Goal: Transaction & Acquisition: Download file/media

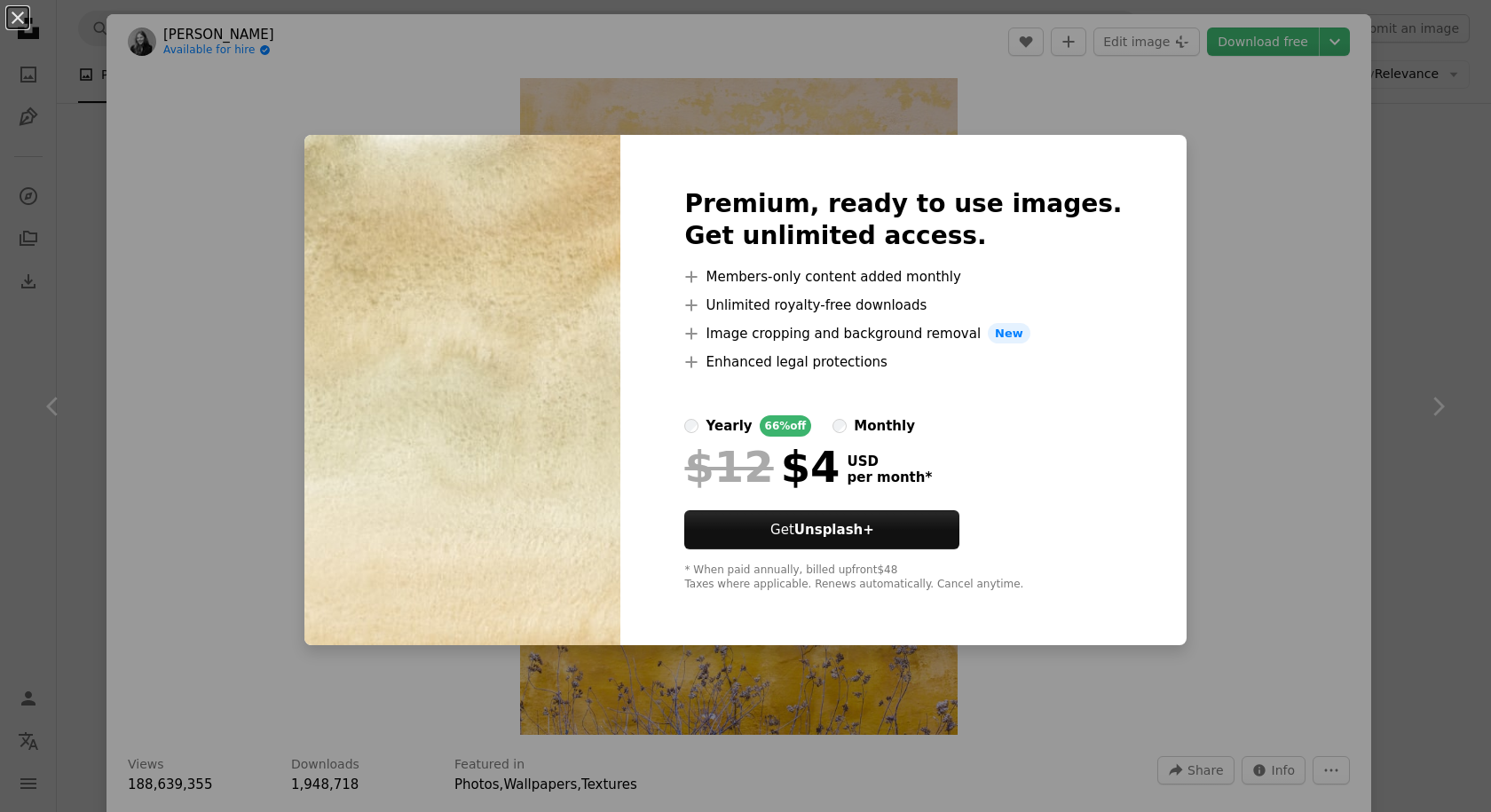
scroll to position [2663, 0]
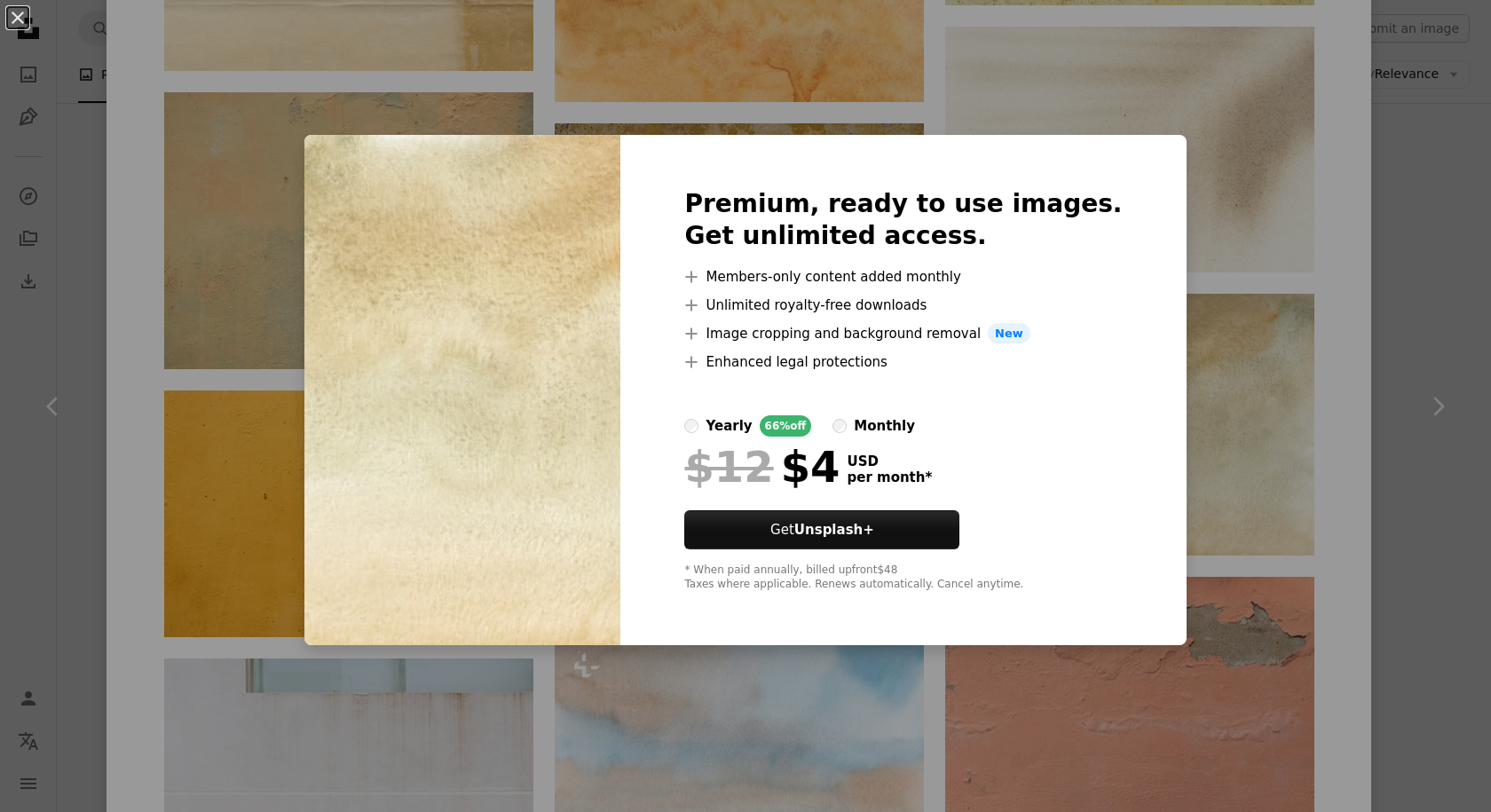
click at [1193, 212] on div "An X shape Premium, ready to use images. Get unlimited access. A plus sign Memb…" at bounding box center [745, 406] width 1491 height 812
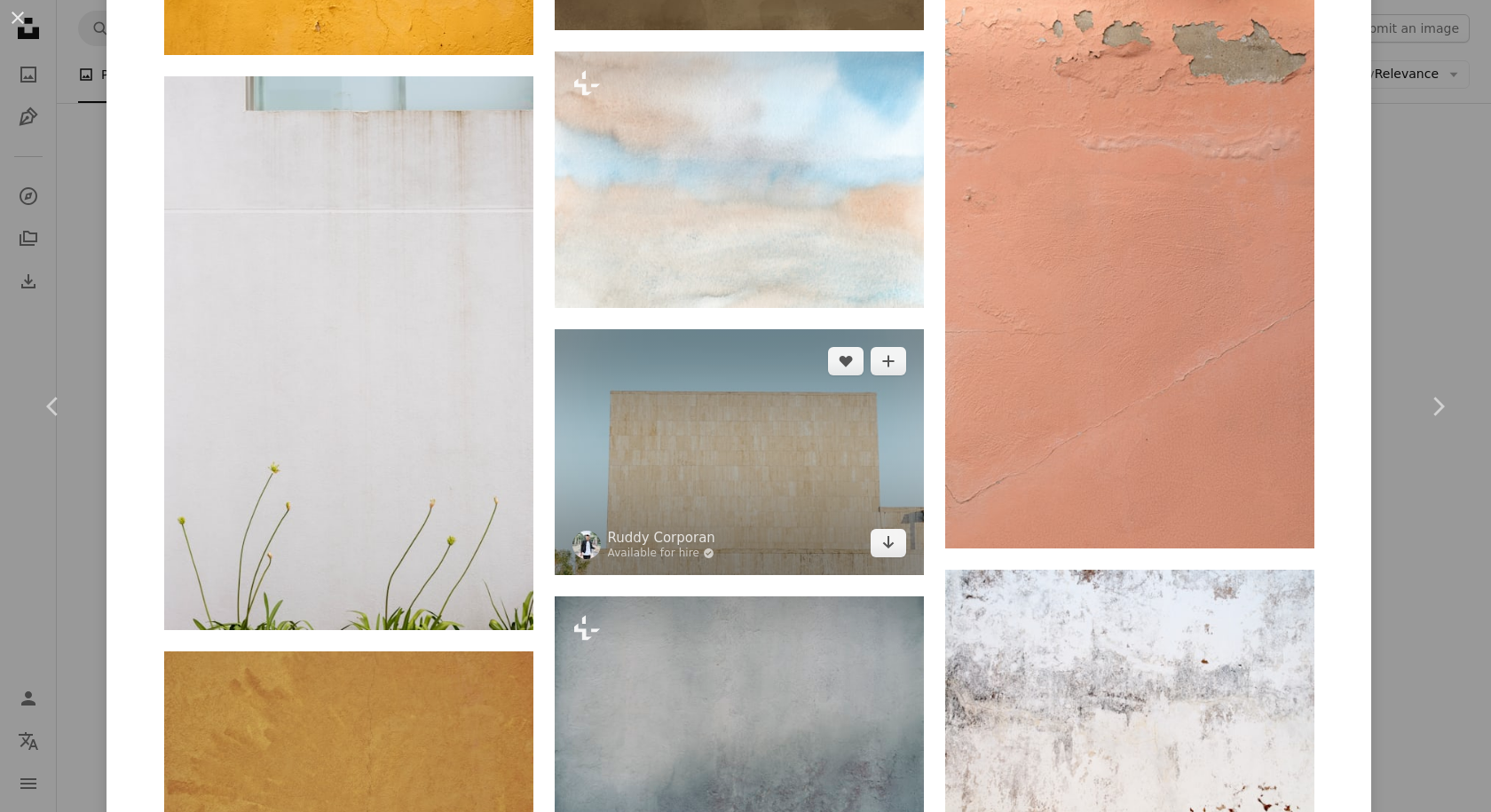
scroll to position [3284, 0]
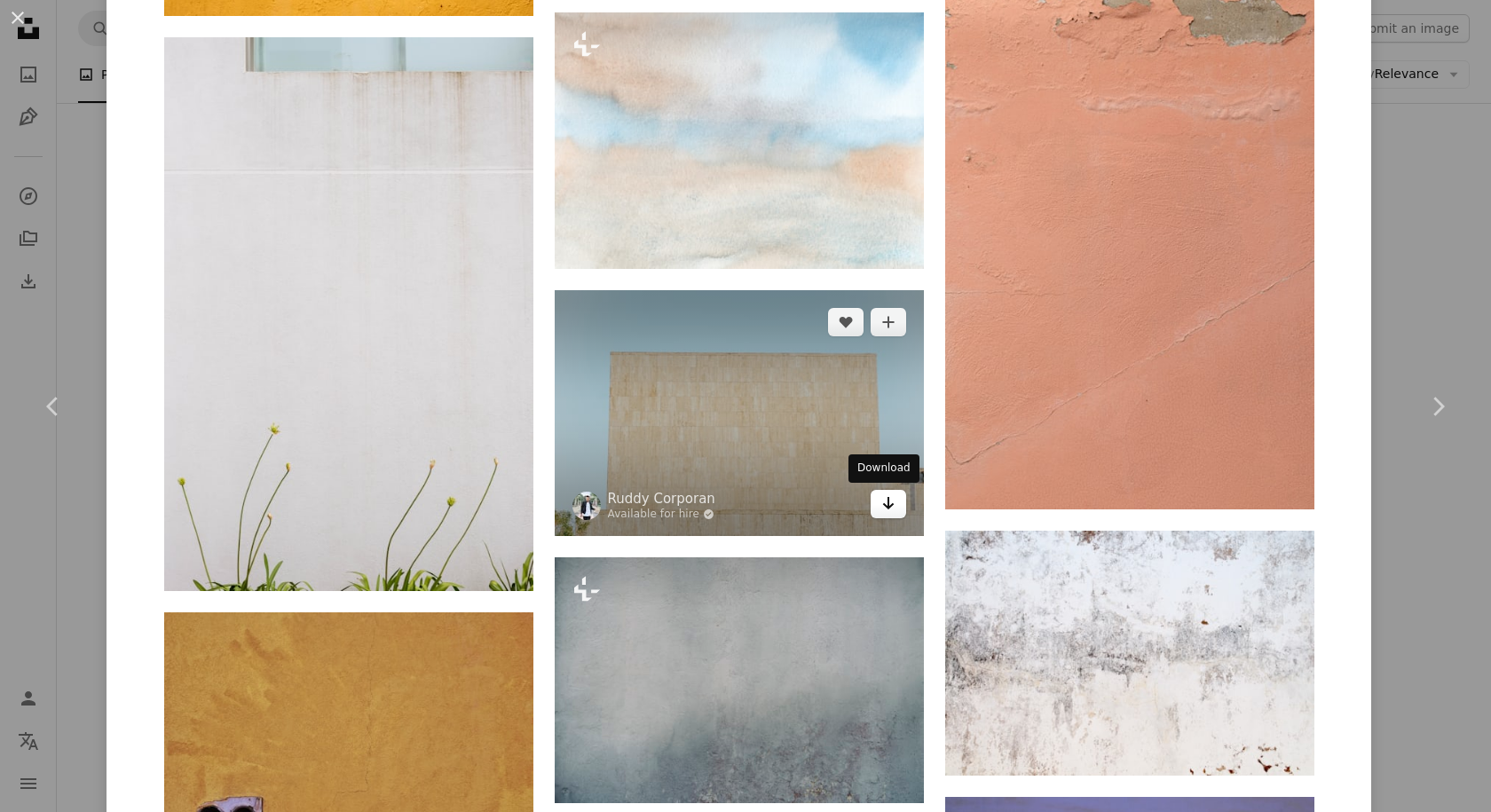
click at [885, 502] on icon "Arrow pointing down" at bounding box center [888, 503] width 15 height 21
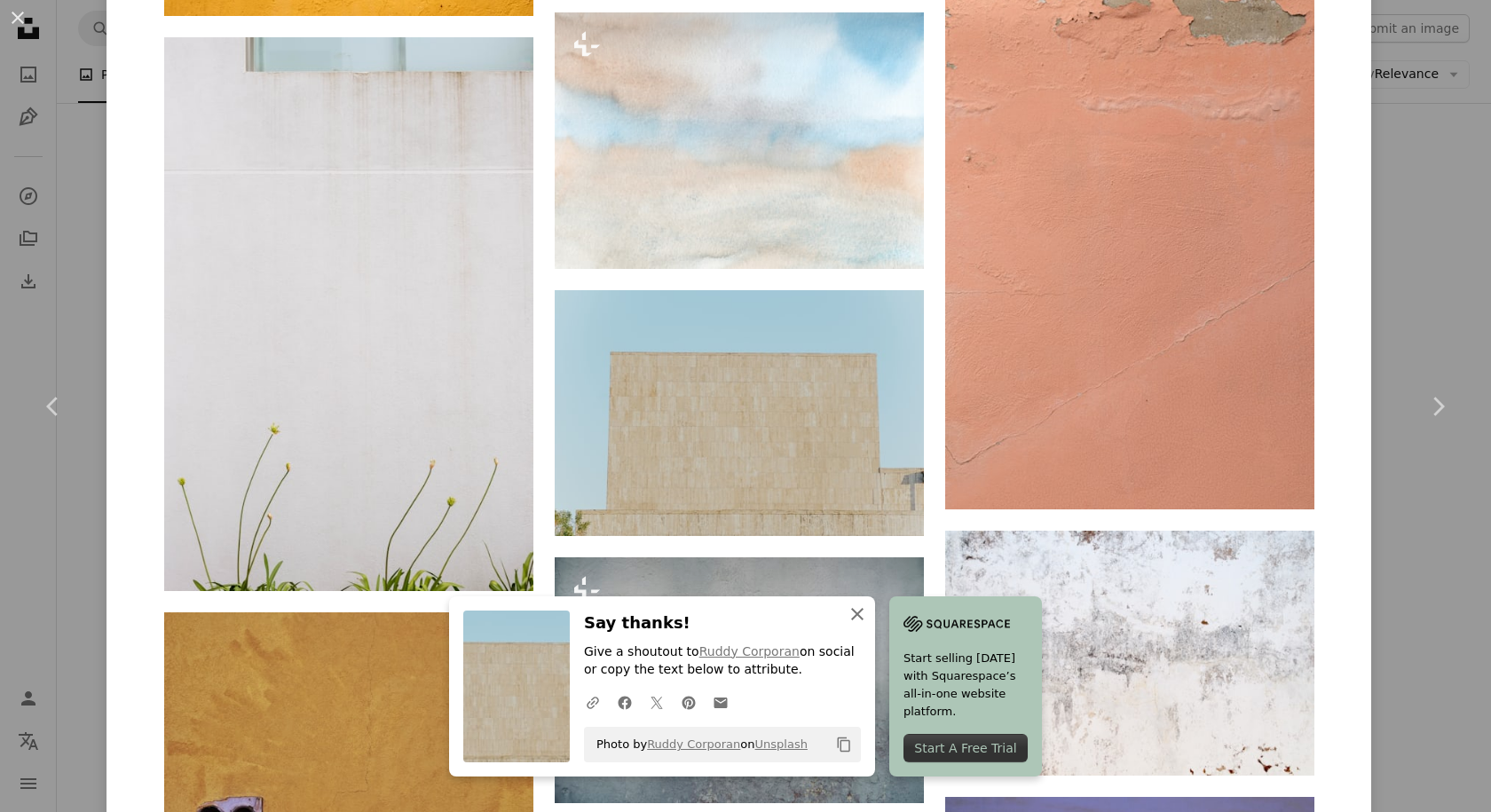
click at [854, 613] on icon "An X shape" at bounding box center [858, 614] width 21 height 21
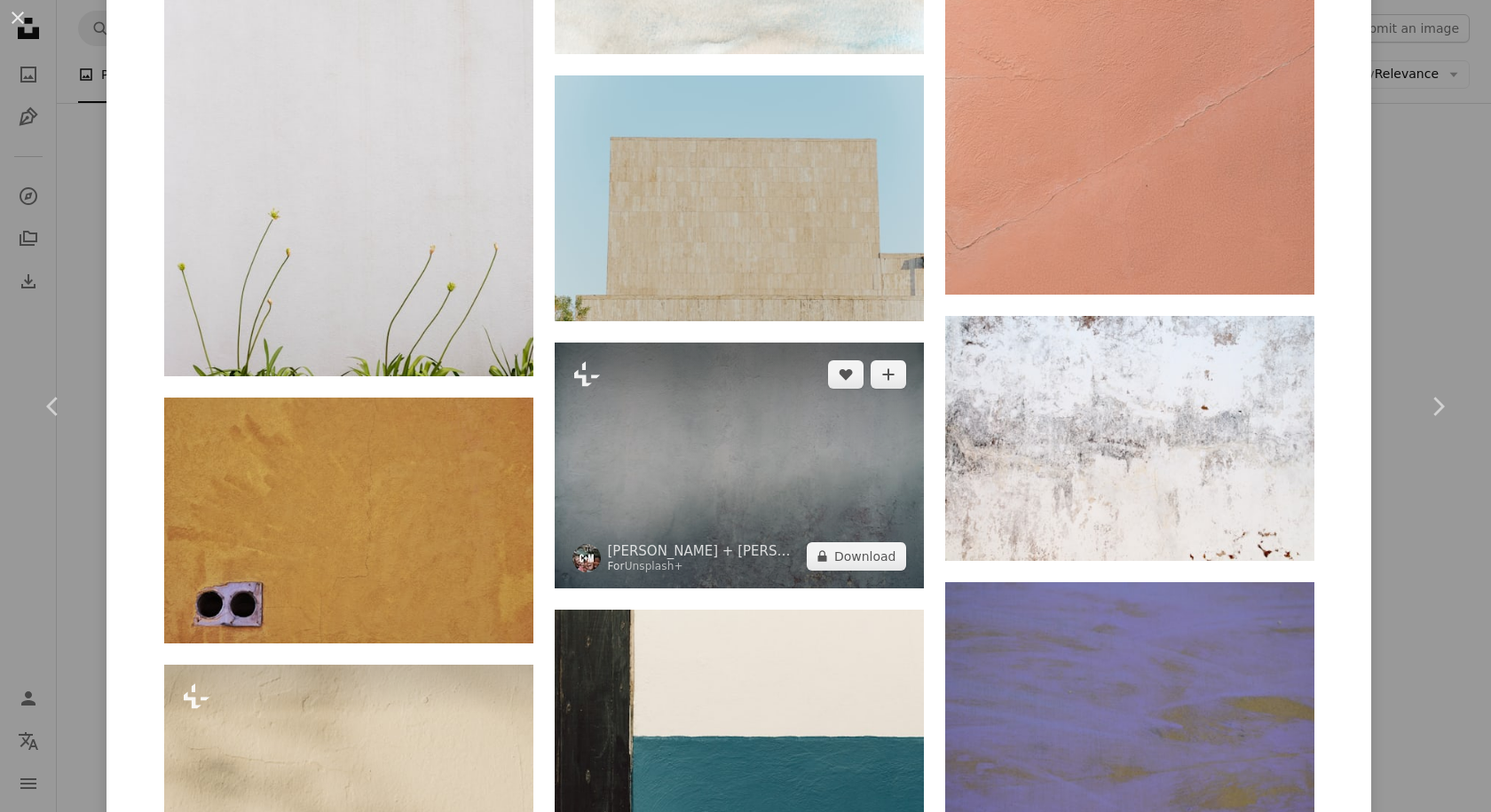
scroll to position [3728, 0]
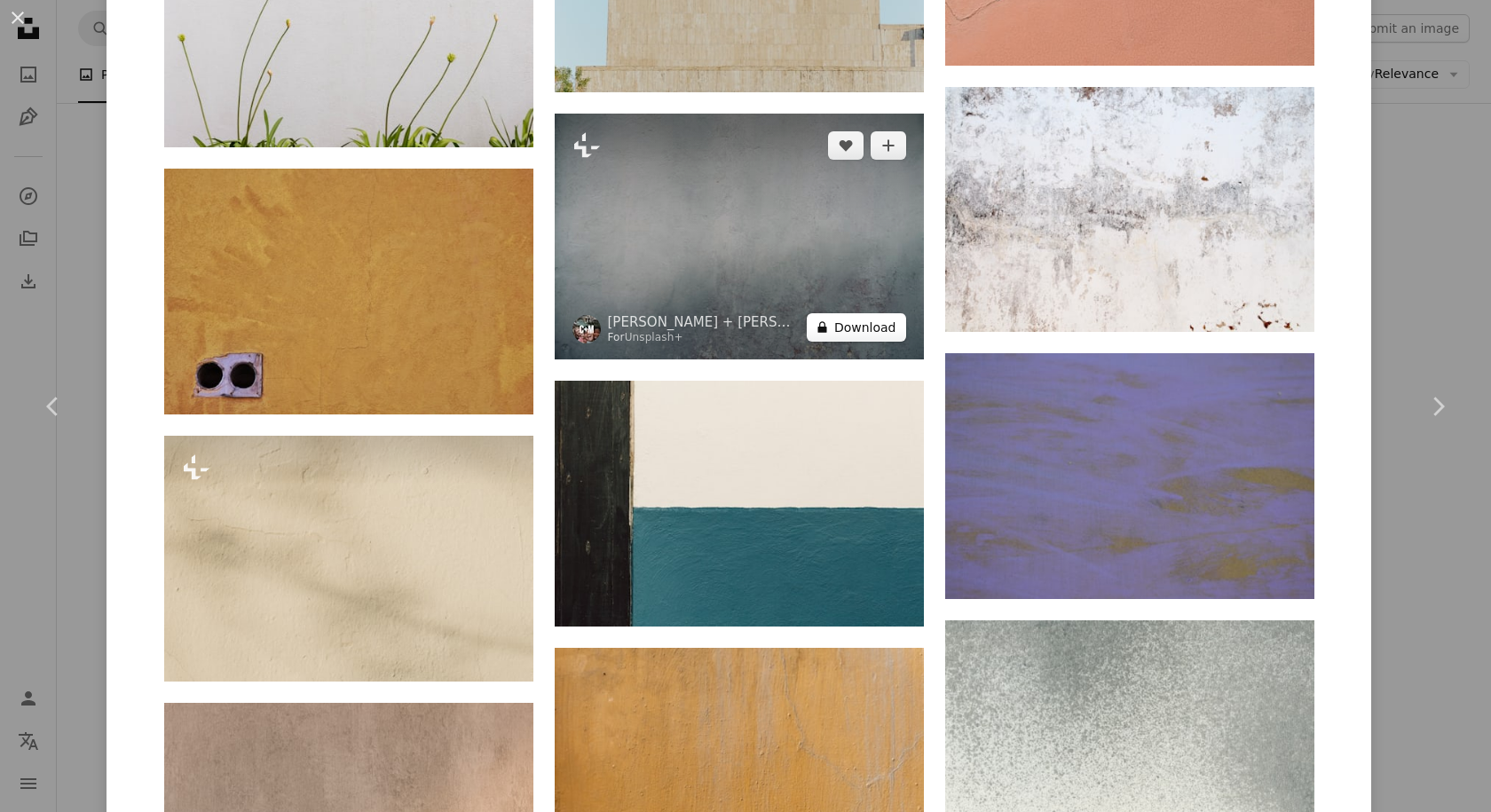
click at [875, 336] on button "A lock Download" at bounding box center [857, 327] width 99 height 28
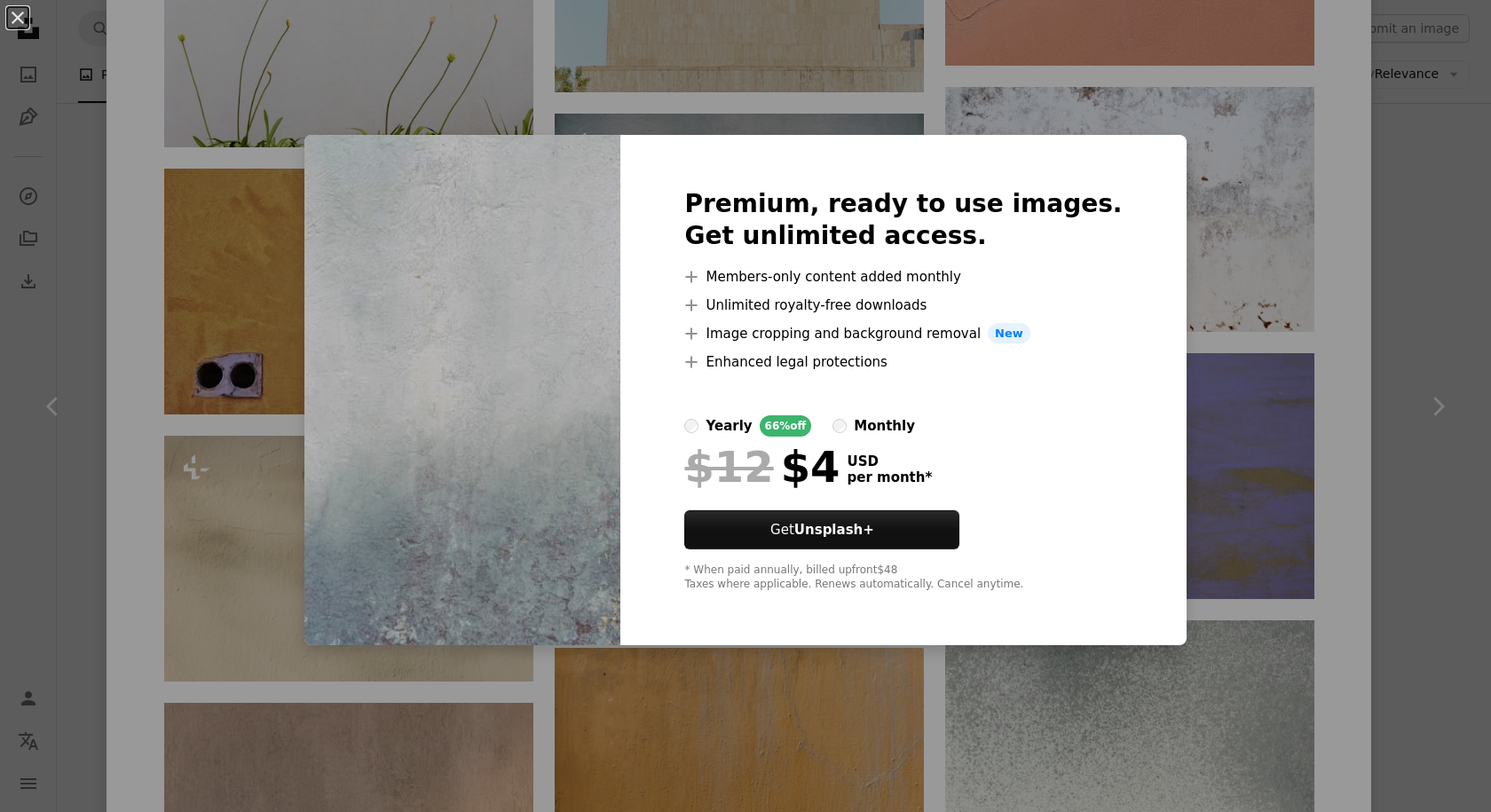
click at [1159, 159] on div "An X shape Premium, ready to use images. Get unlimited access. A plus sign Memb…" at bounding box center [745, 406] width 1491 height 812
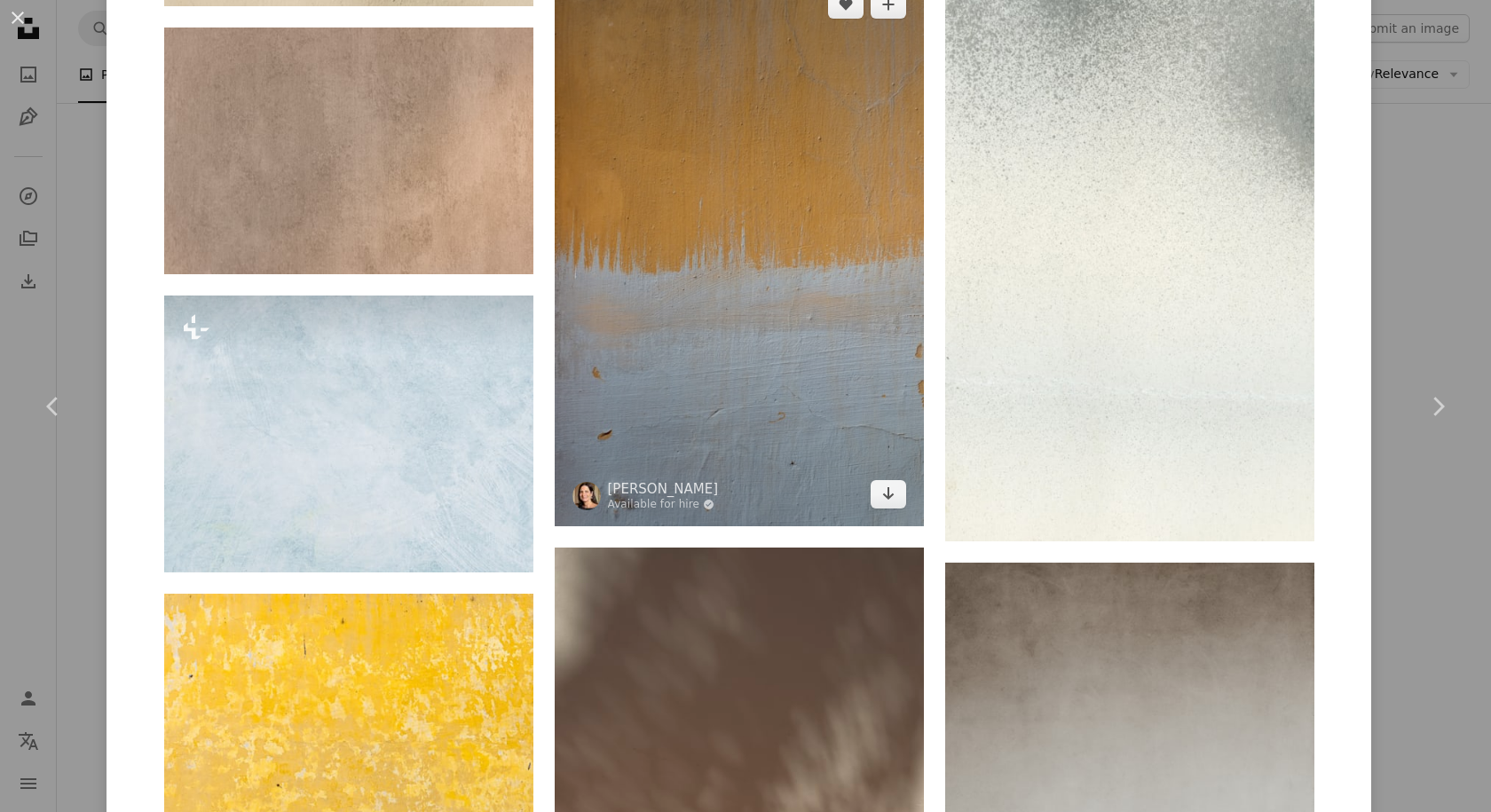
scroll to position [4616, 0]
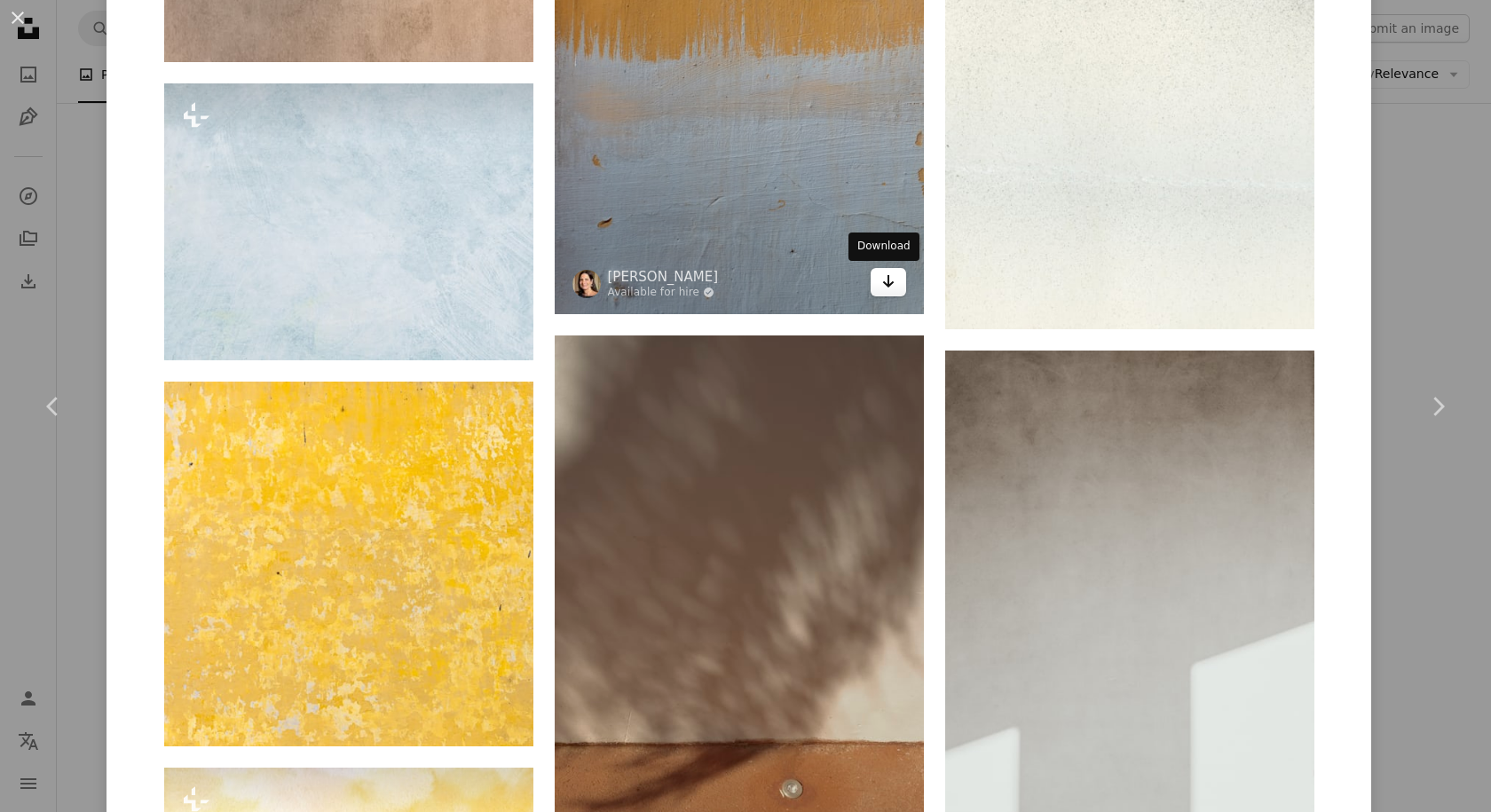
click at [889, 281] on link "Arrow pointing down" at bounding box center [888, 282] width 36 height 28
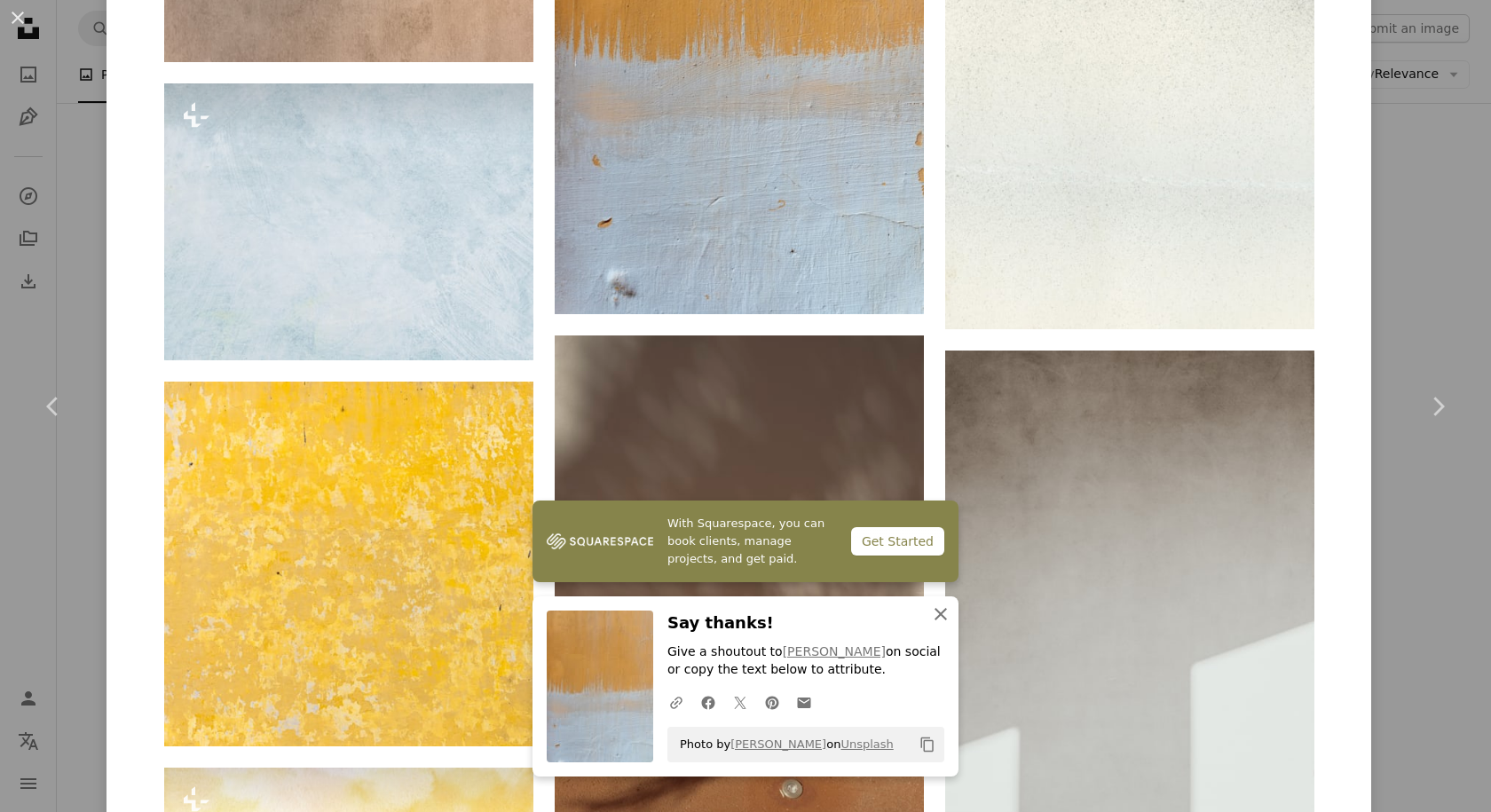
drag, startPoint x: 934, startPoint y: 615, endPoint x: 911, endPoint y: 615, distance: 23.0
click at [934, 615] on icon "button" at bounding box center [940, 614] width 13 height 13
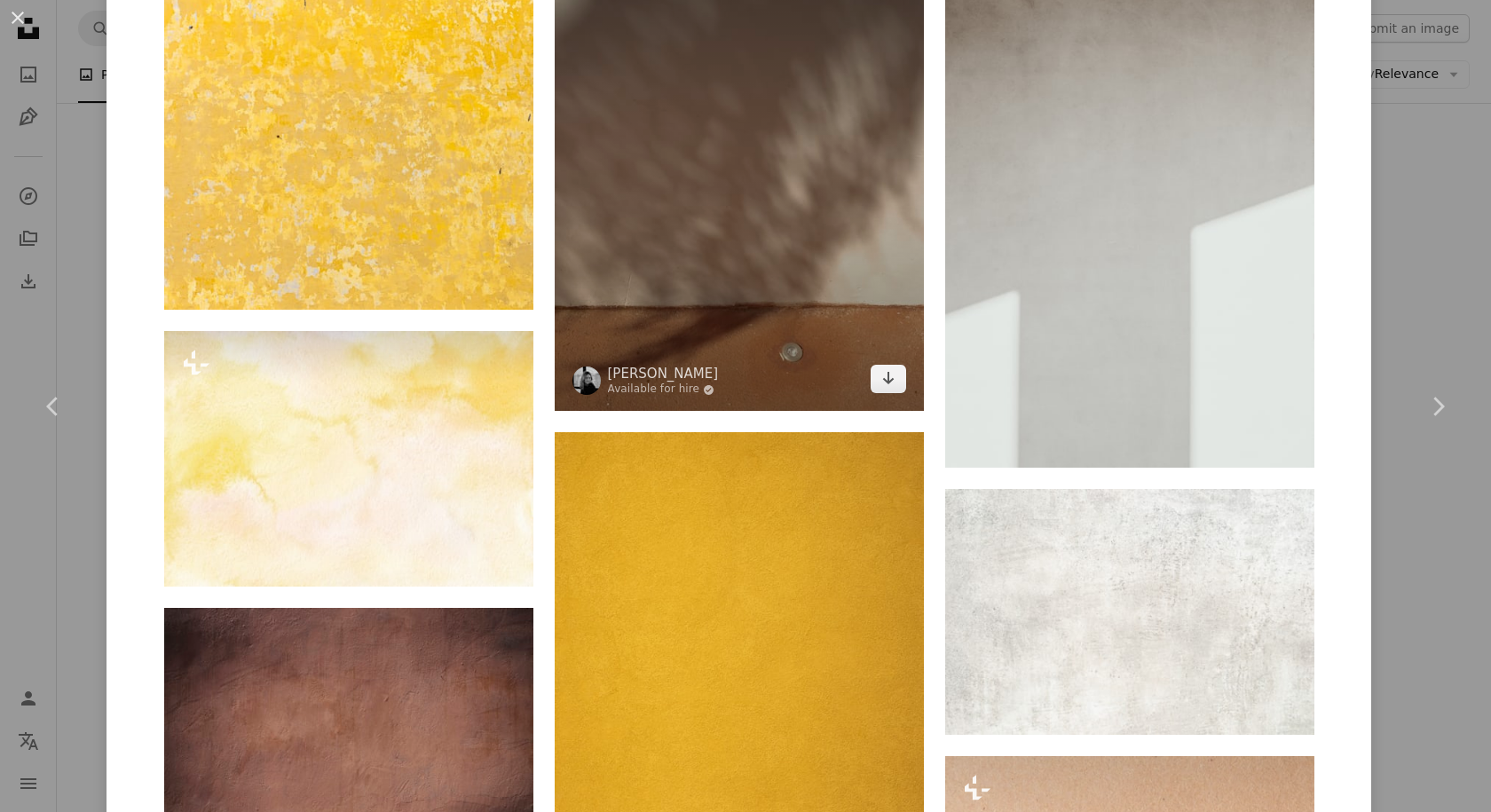
scroll to position [5059, 0]
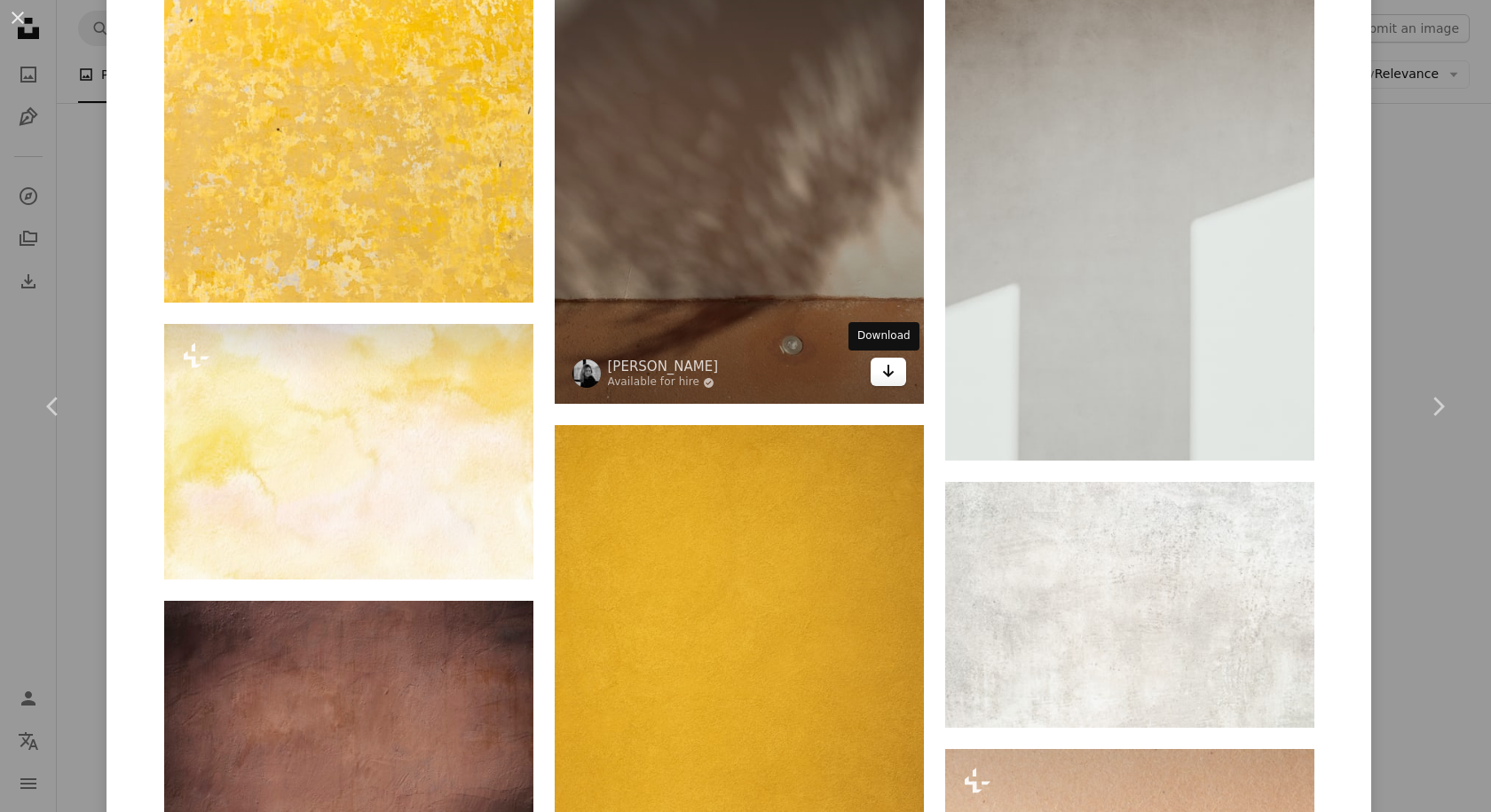
click at [881, 380] on icon "Arrow pointing down" at bounding box center [888, 371] width 15 height 21
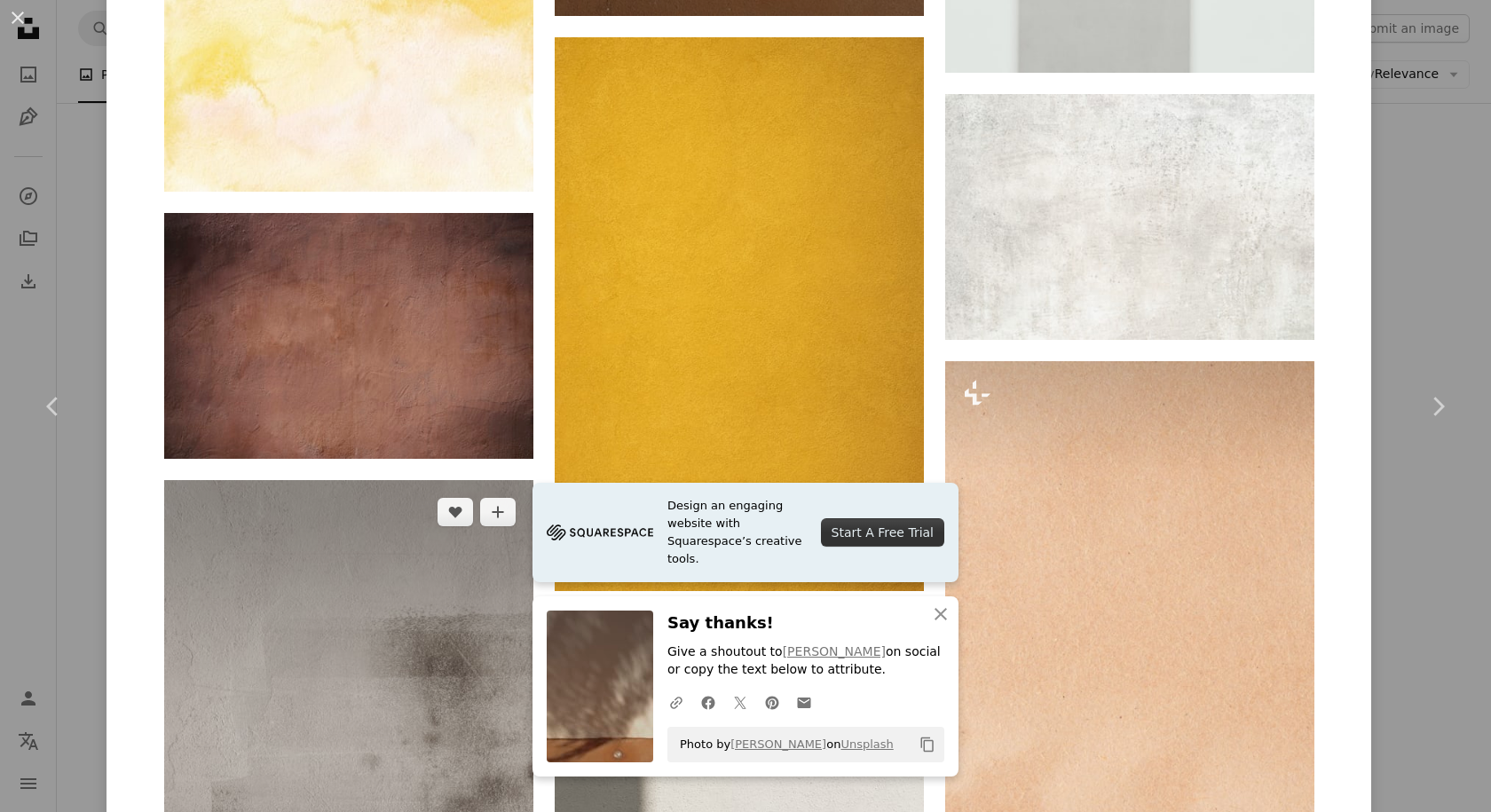
scroll to position [5503, 0]
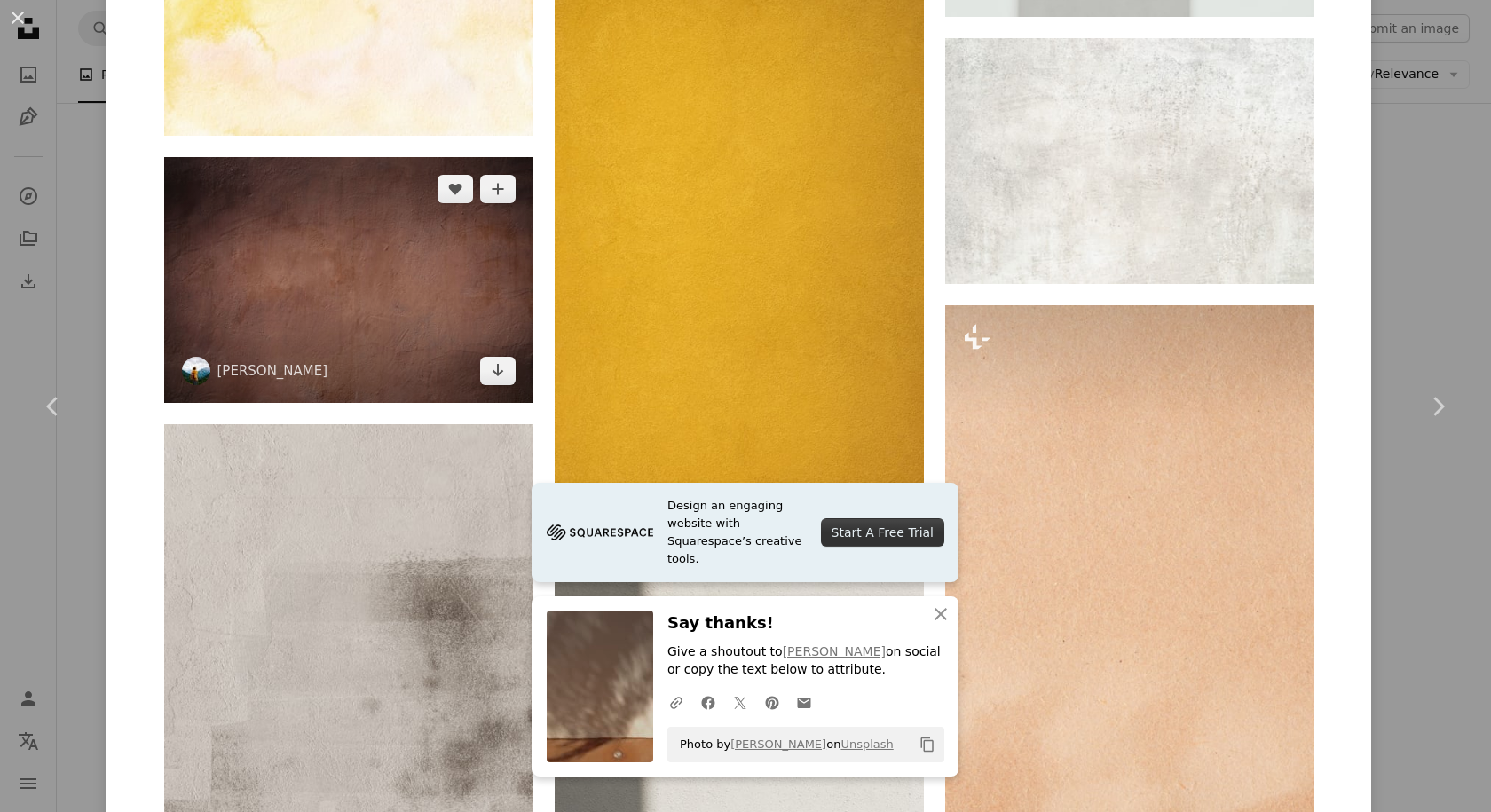
click at [375, 293] on img at bounding box center [349, 280] width 369 height 246
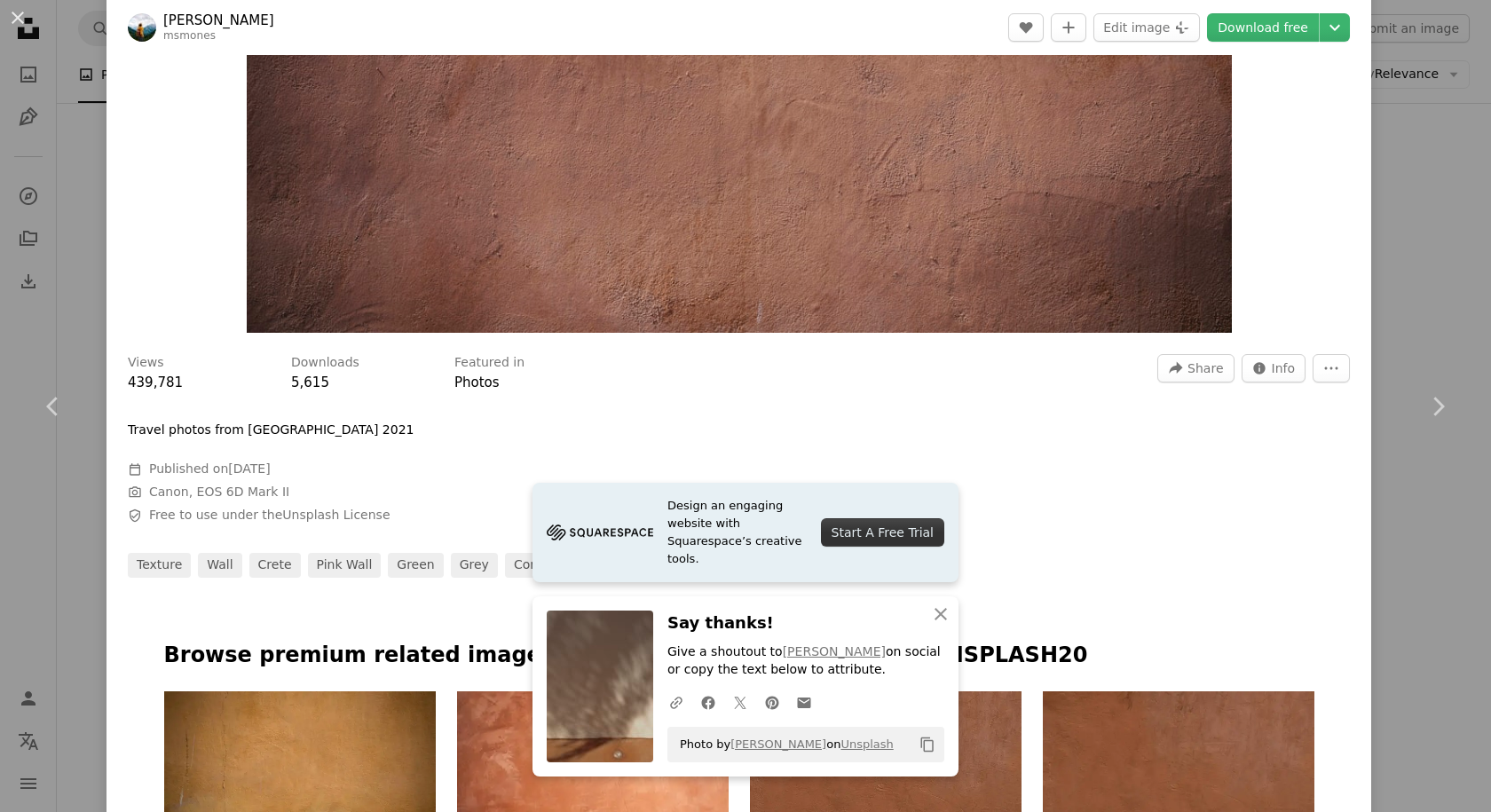
scroll to position [266, 0]
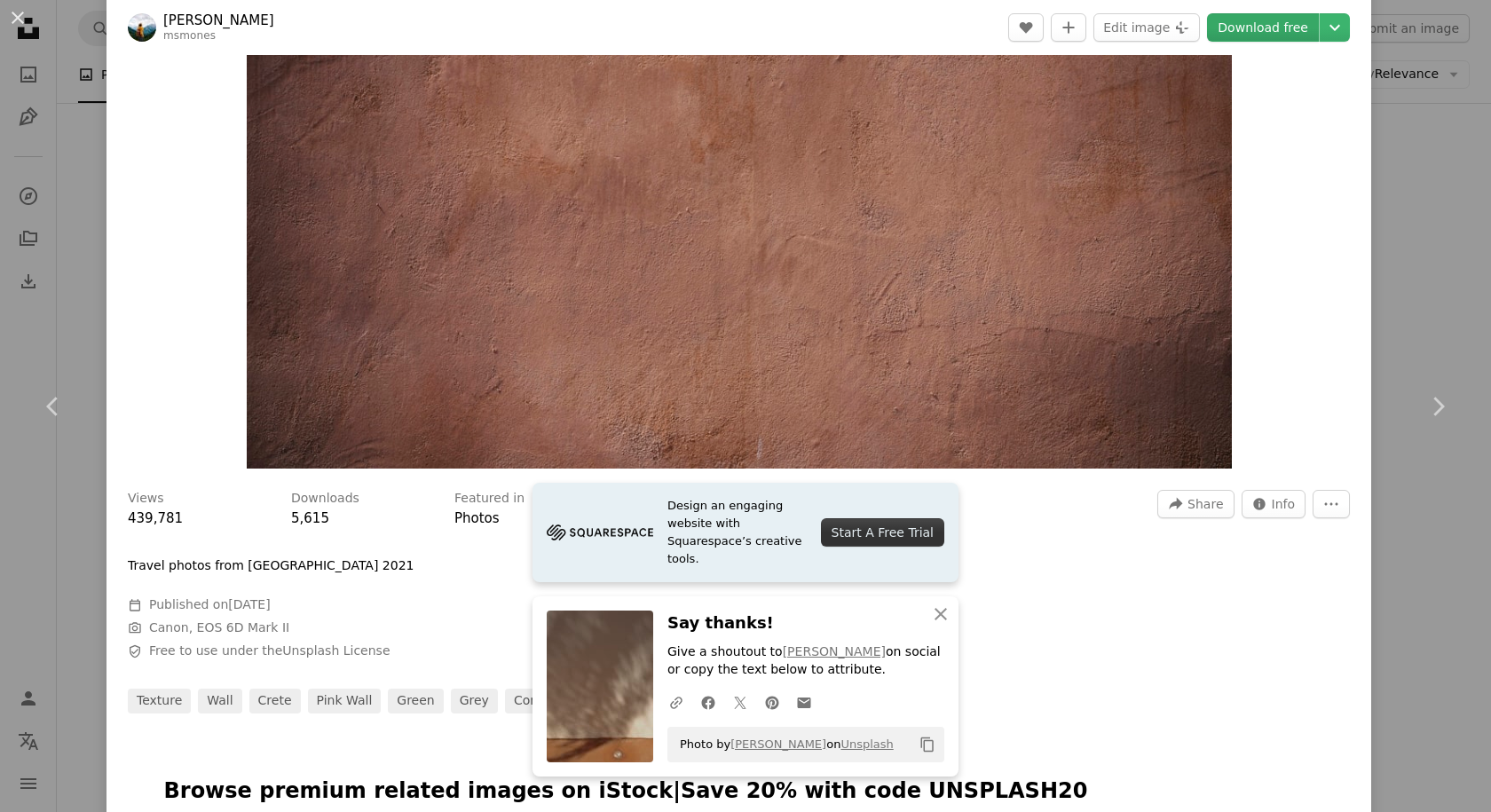
drag, startPoint x: 1241, startPoint y: 32, endPoint x: 1213, endPoint y: 64, distance: 42.5
click at [1242, 31] on link "Download free" at bounding box center [1263, 27] width 112 height 28
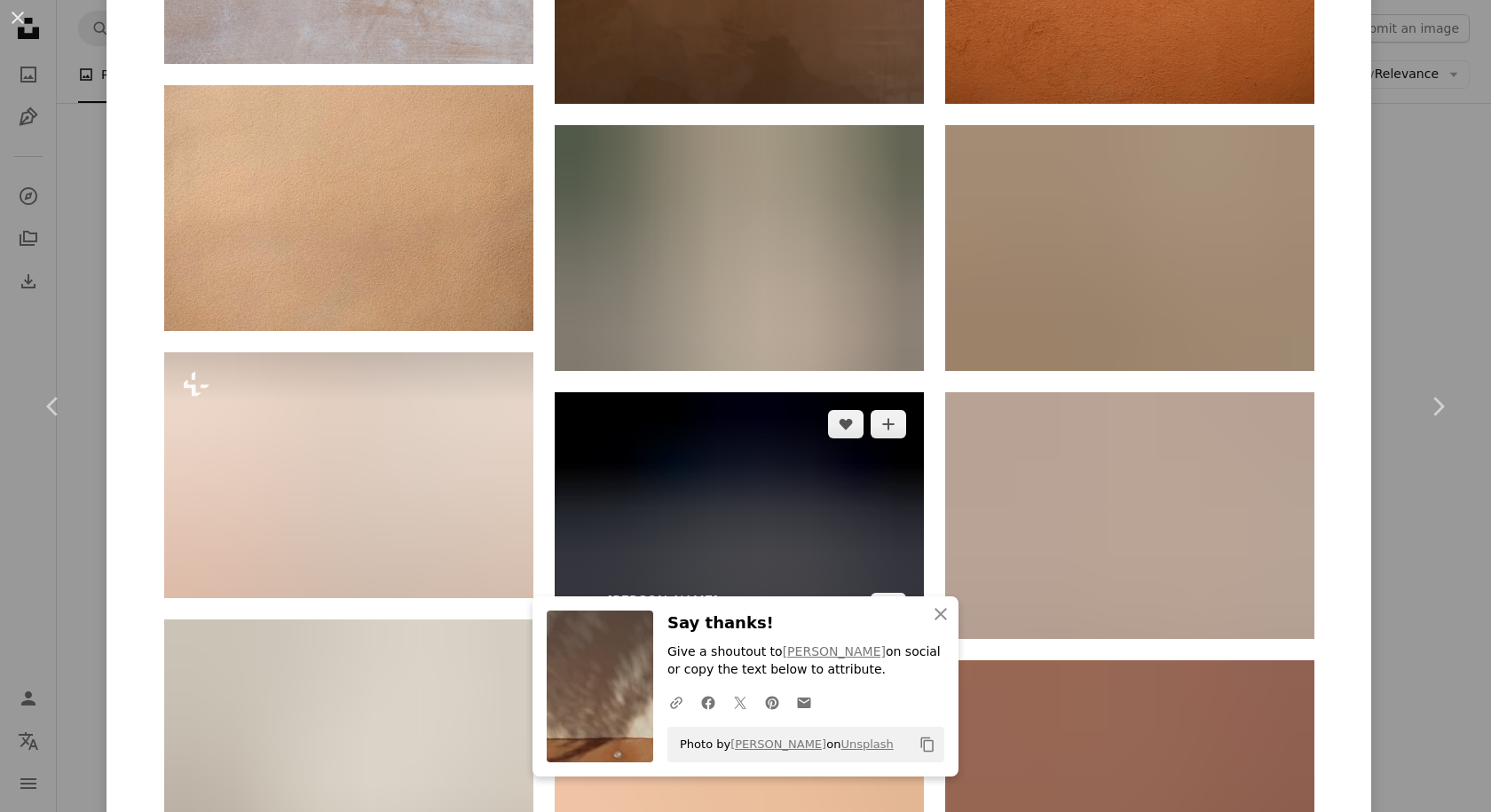
scroll to position [2042, 0]
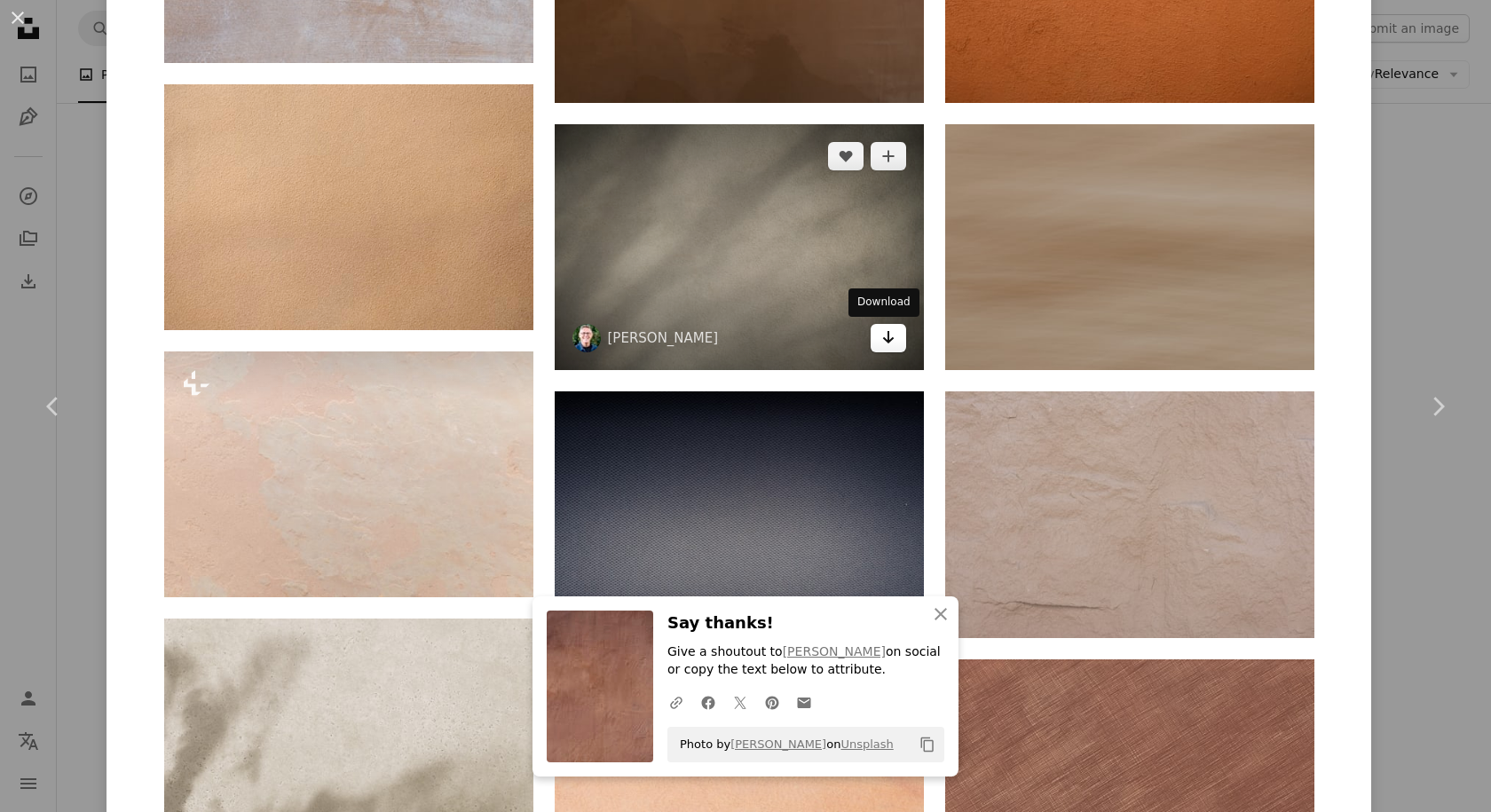
click at [890, 344] on link "Arrow pointing down" at bounding box center [888, 338] width 36 height 28
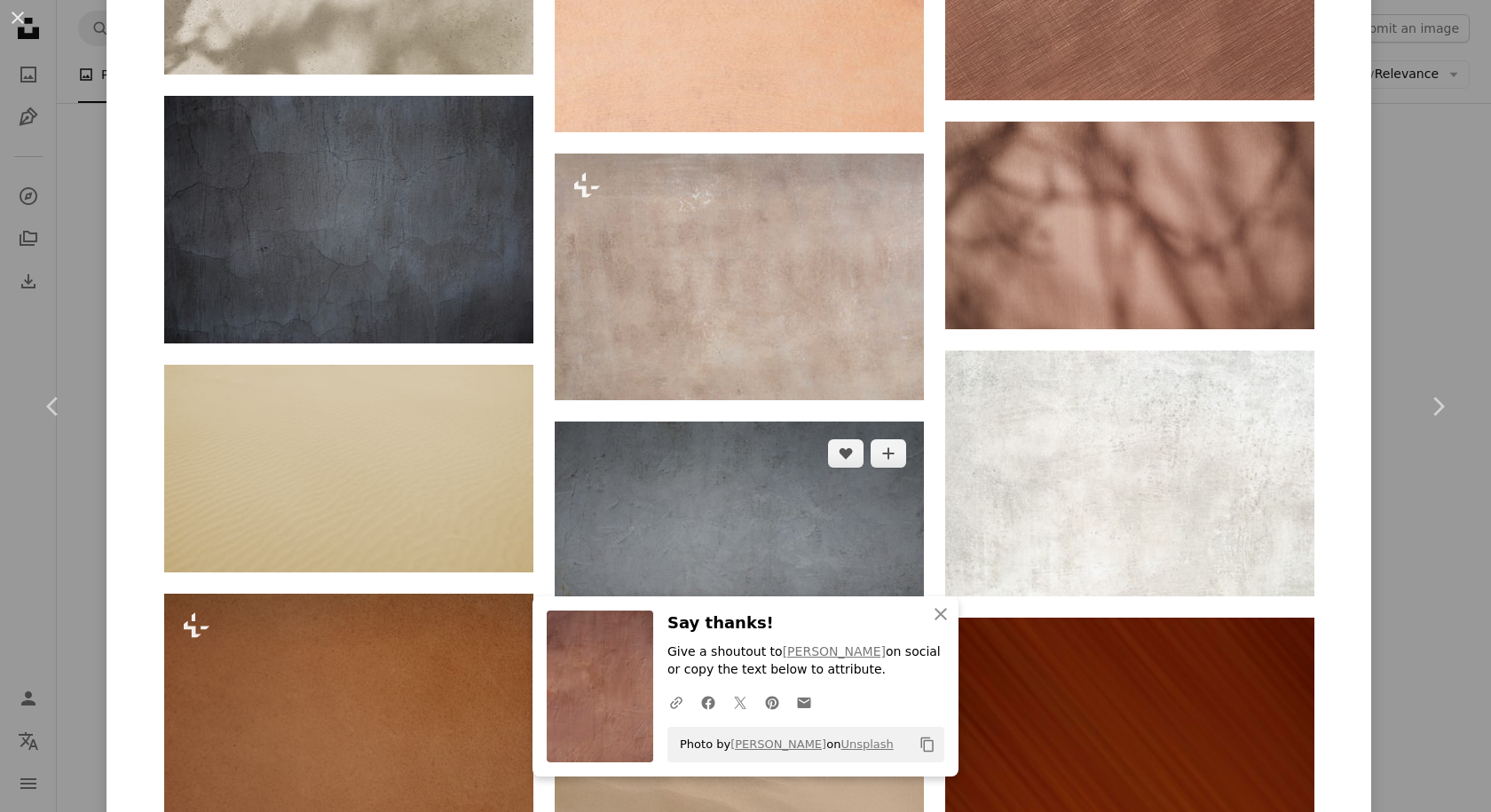
scroll to position [2840, 0]
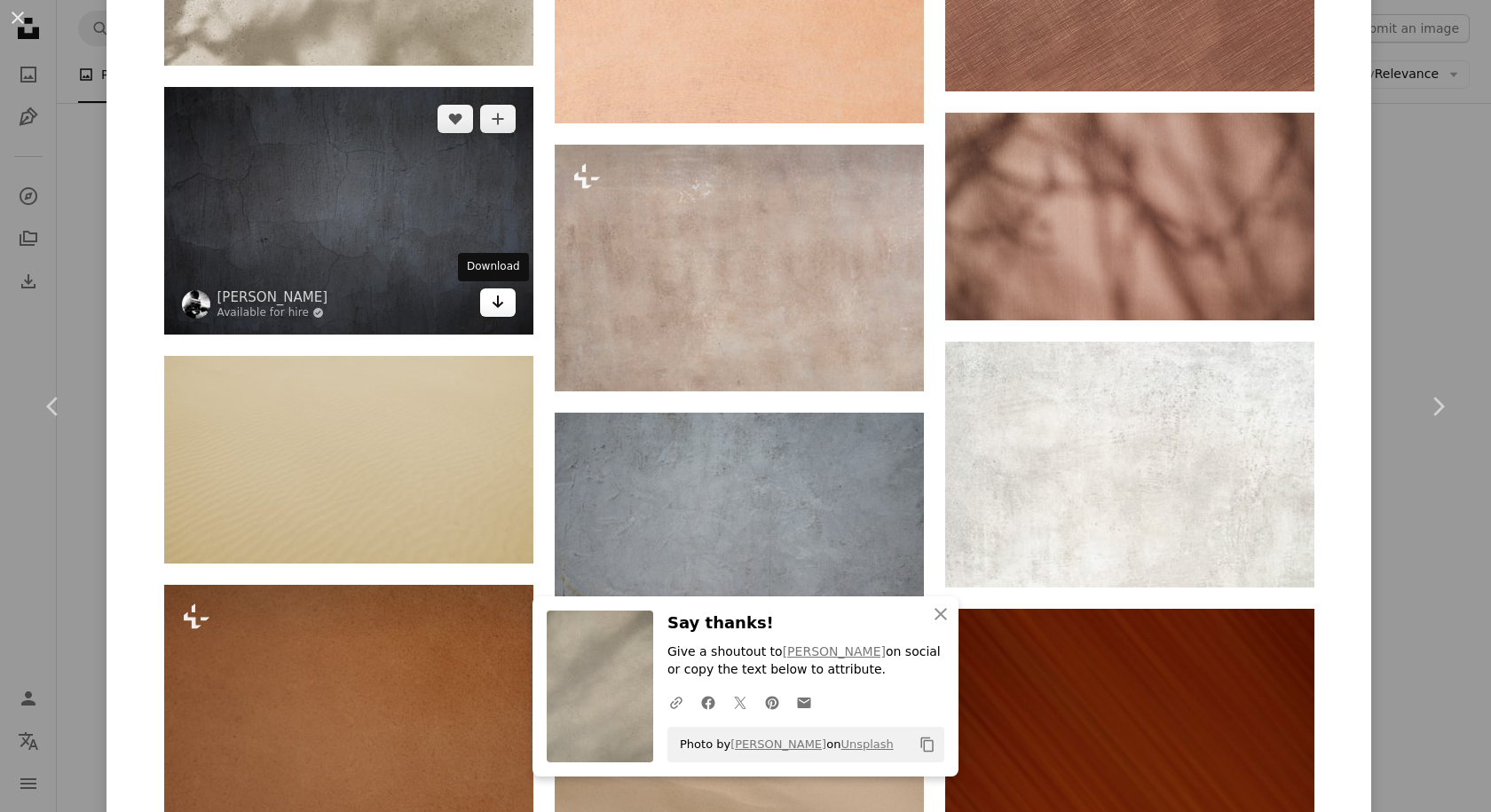
click at [504, 306] on link "Arrow pointing down" at bounding box center [497, 302] width 36 height 28
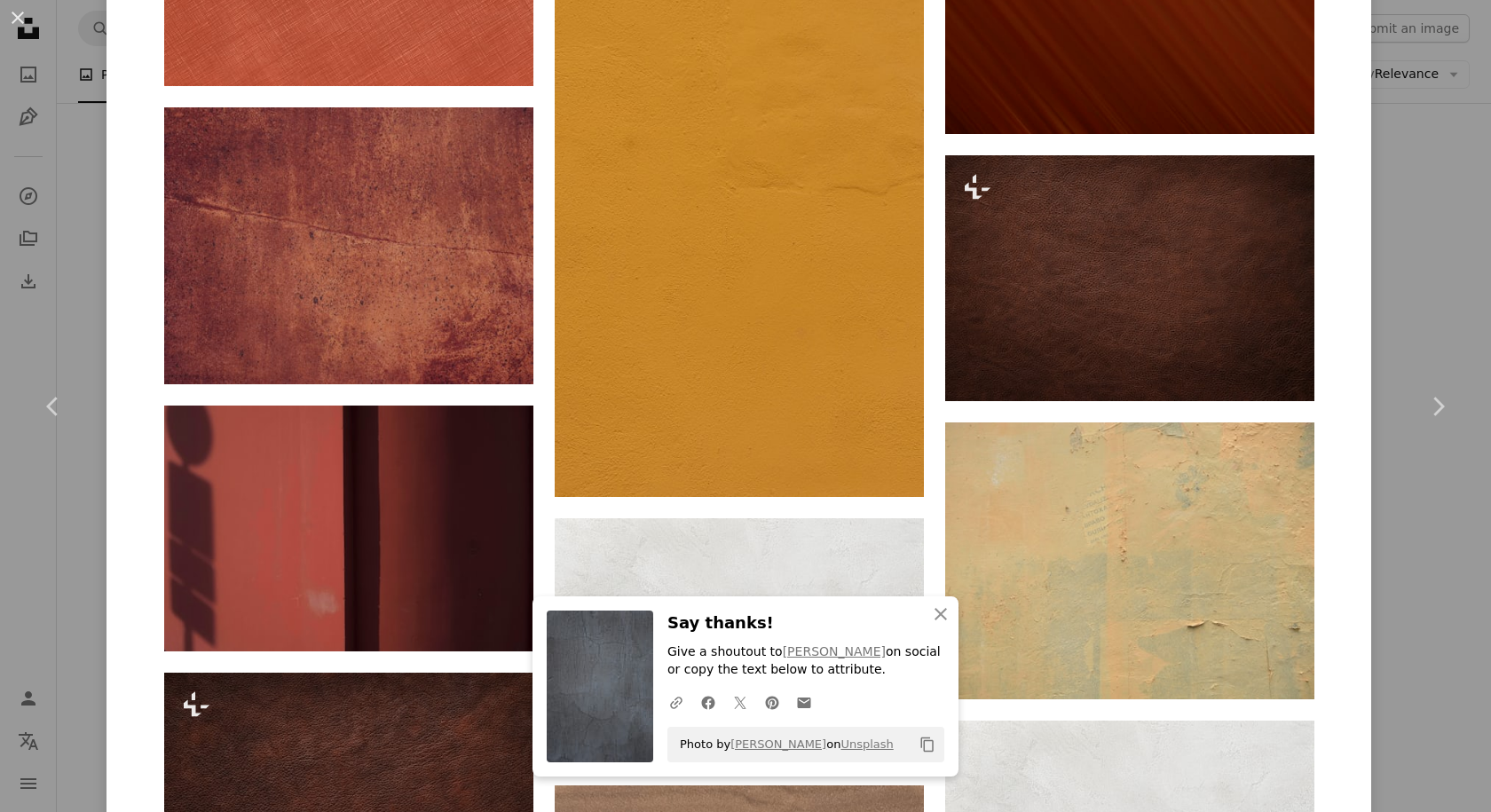
scroll to position [3906, 0]
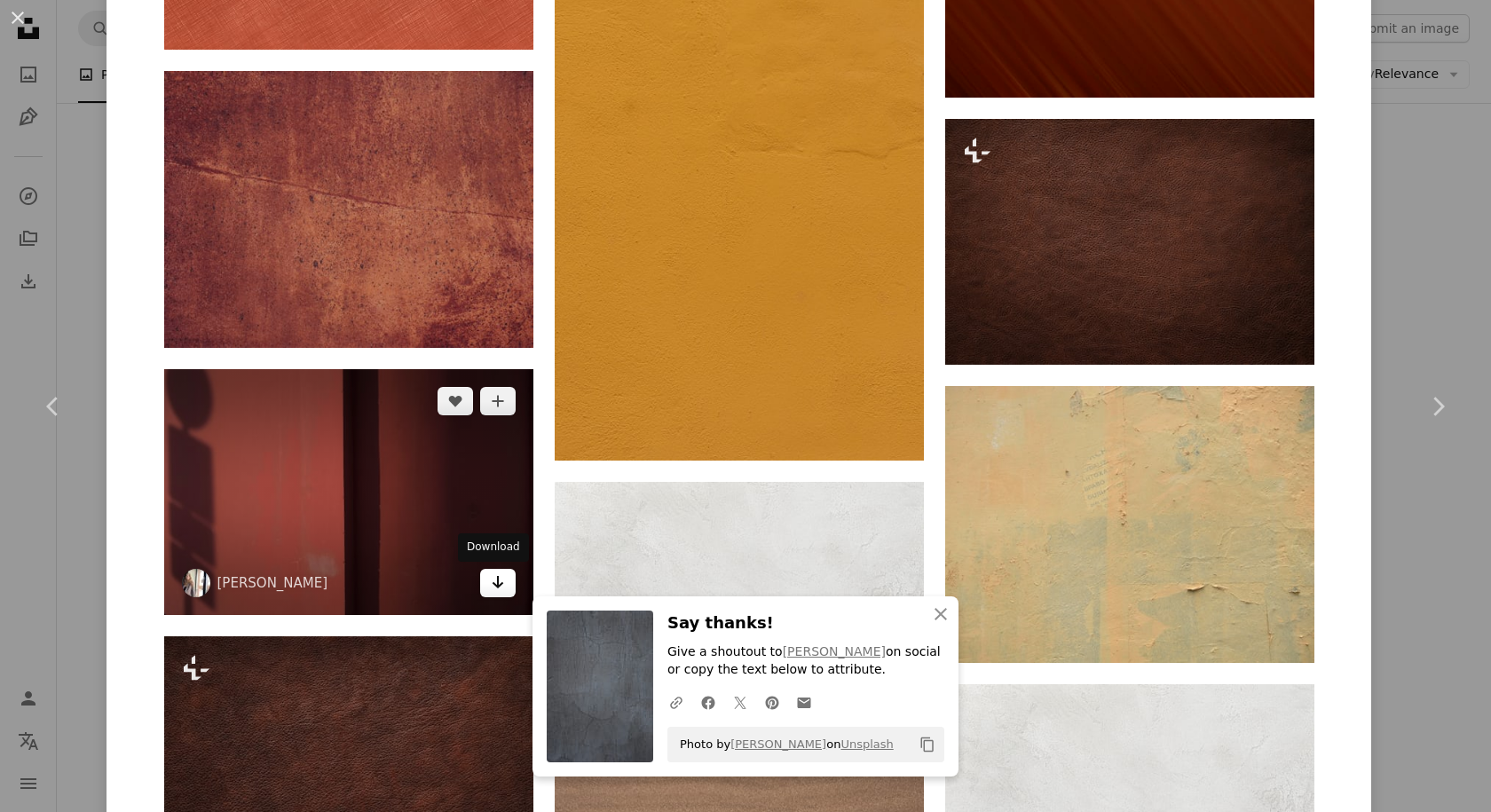
click at [480, 596] on link "Arrow pointing down" at bounding box center [497, 583] width 36 height 28
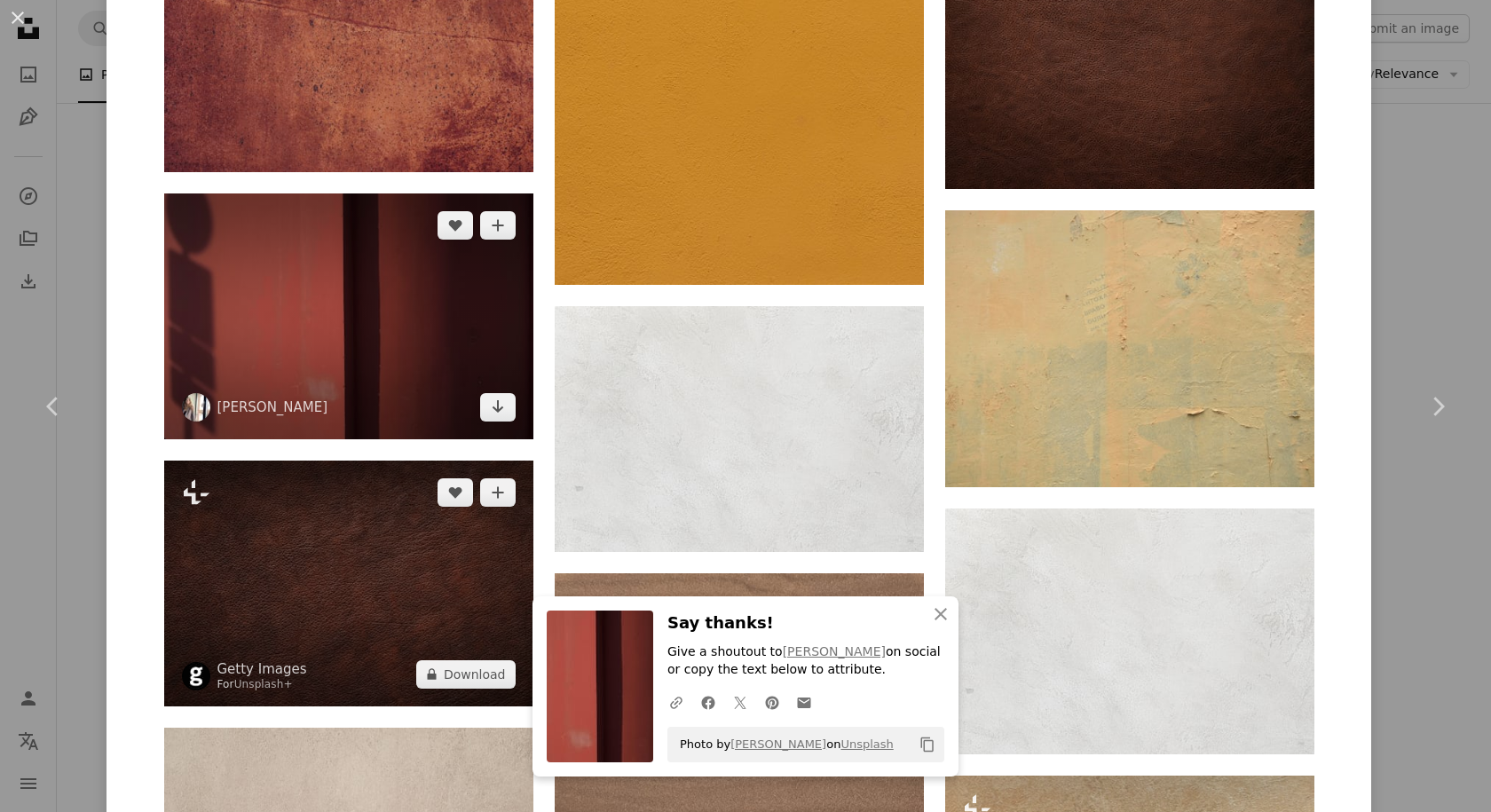
scroll to position [4172, 0]
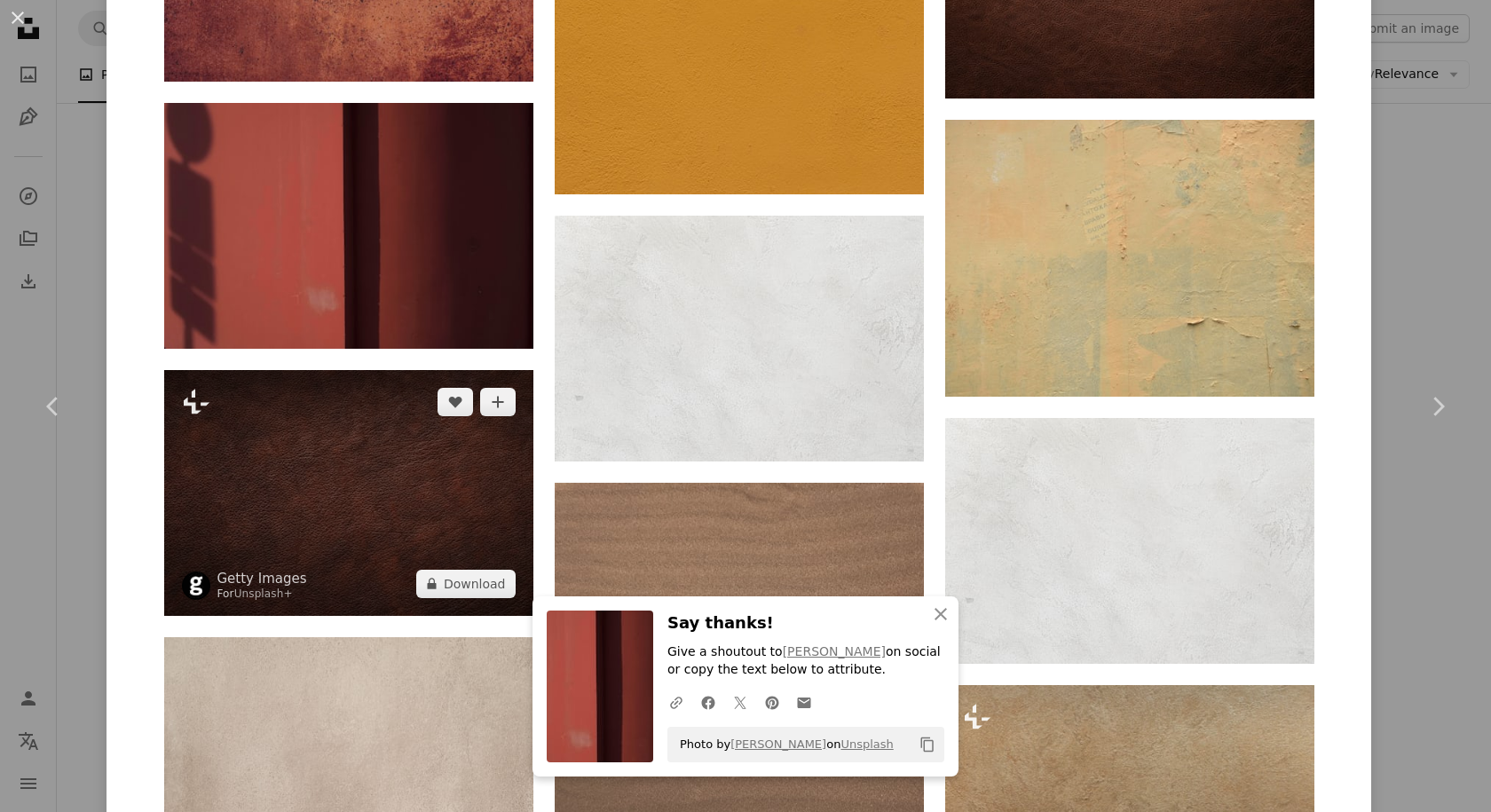
click at [314, 488] on img at bounding box center [349, 492] width 369 height 246
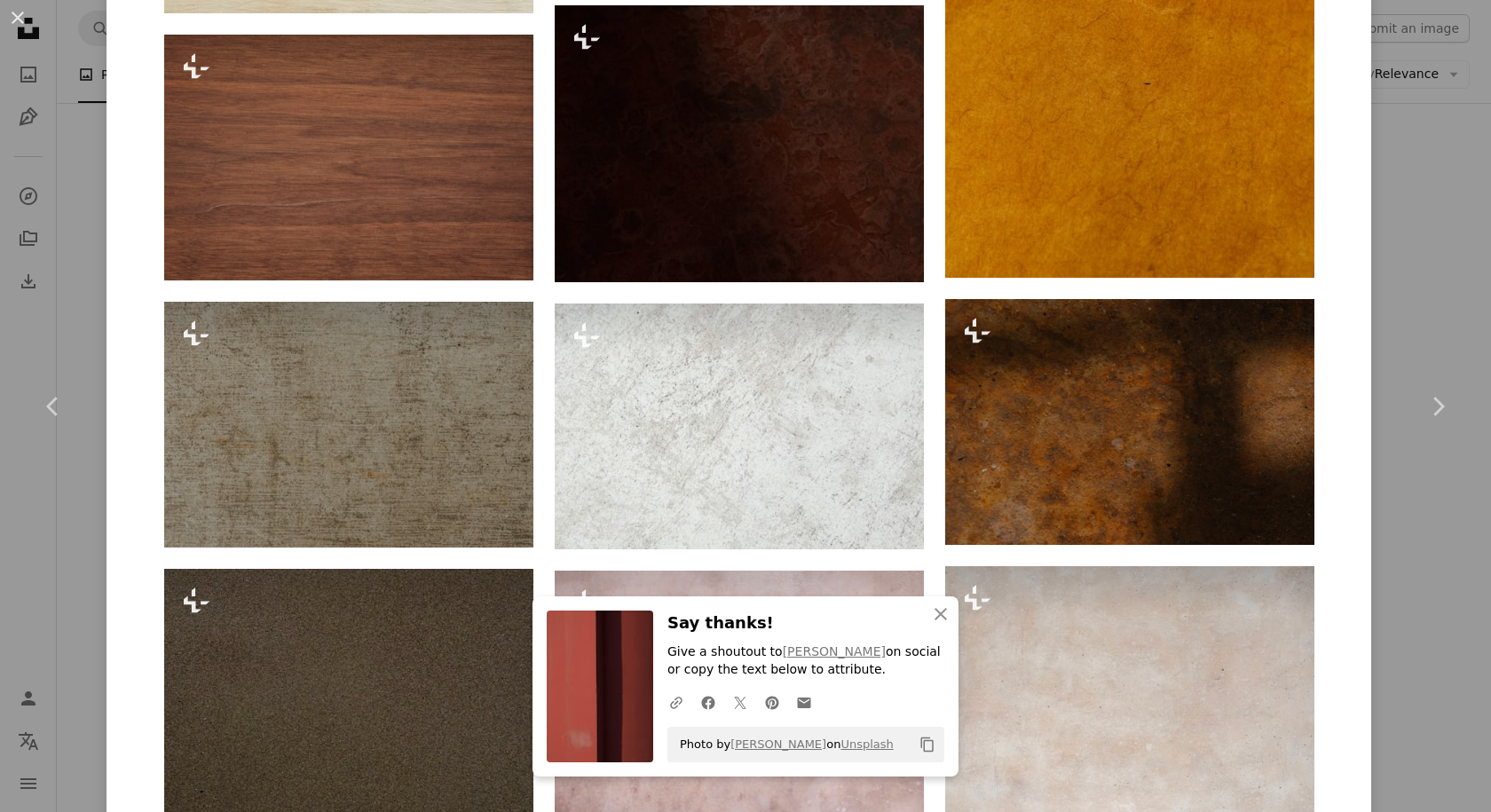
scroll to position [2570, 0]
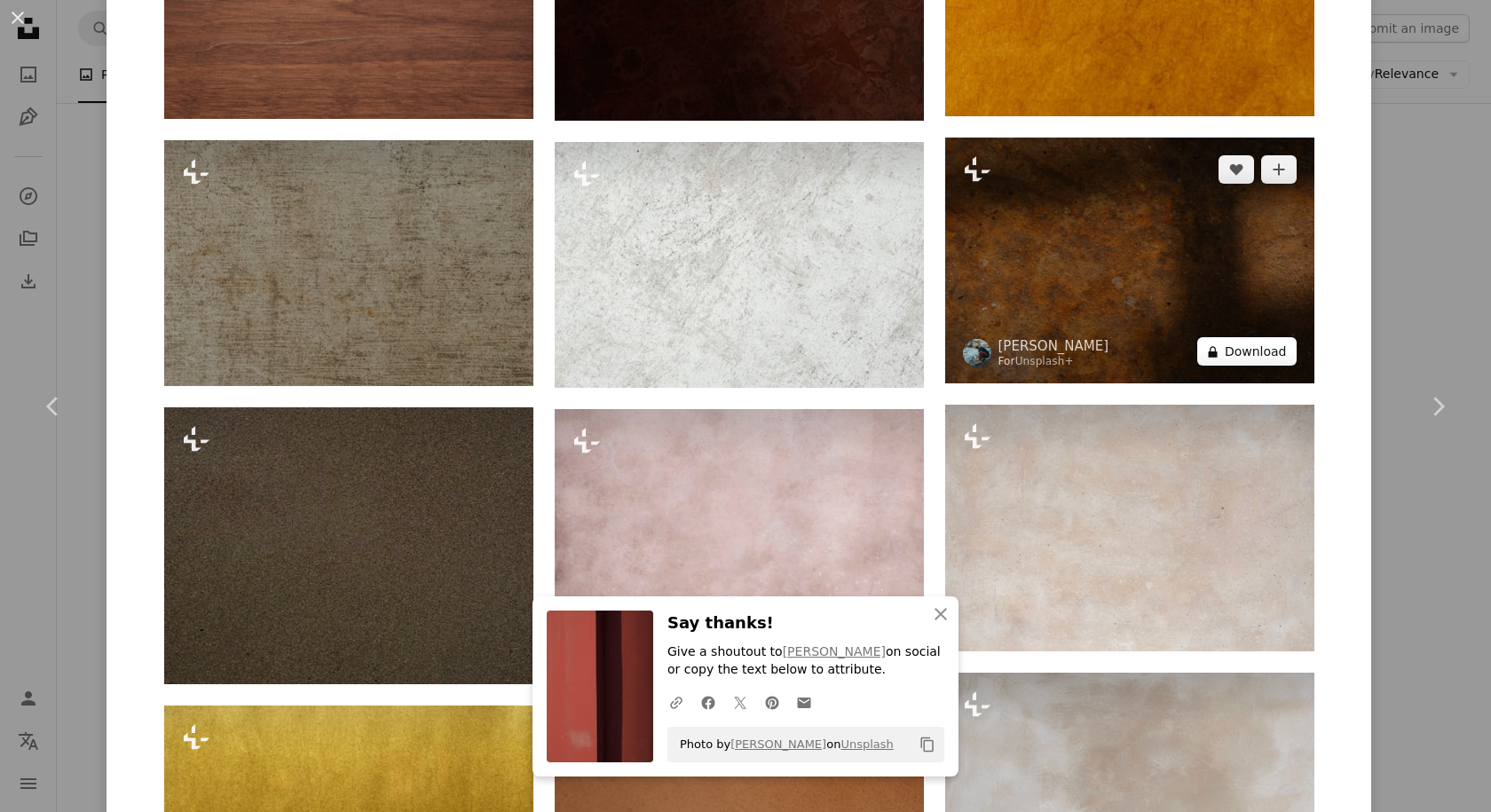
click at [1262, 357] on button "A lock Download" at bounding box center [1247, 351] width 99 height 28
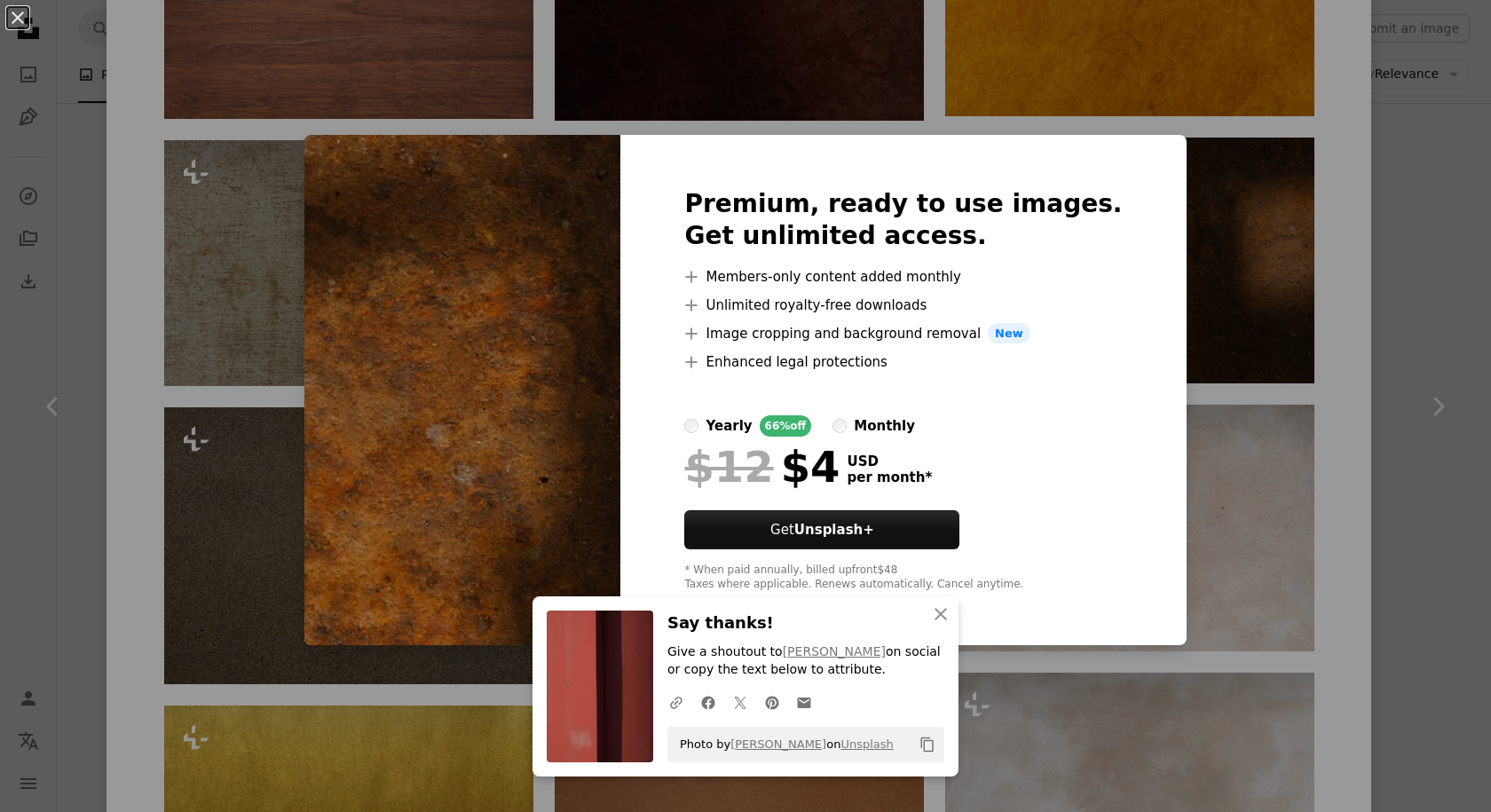
click at [1199, 228] on div "An X shape Premium, ready to use images. Get unlimited access. A plus sign Memb…" at bounding box center [745, 406] width 1491 height 812
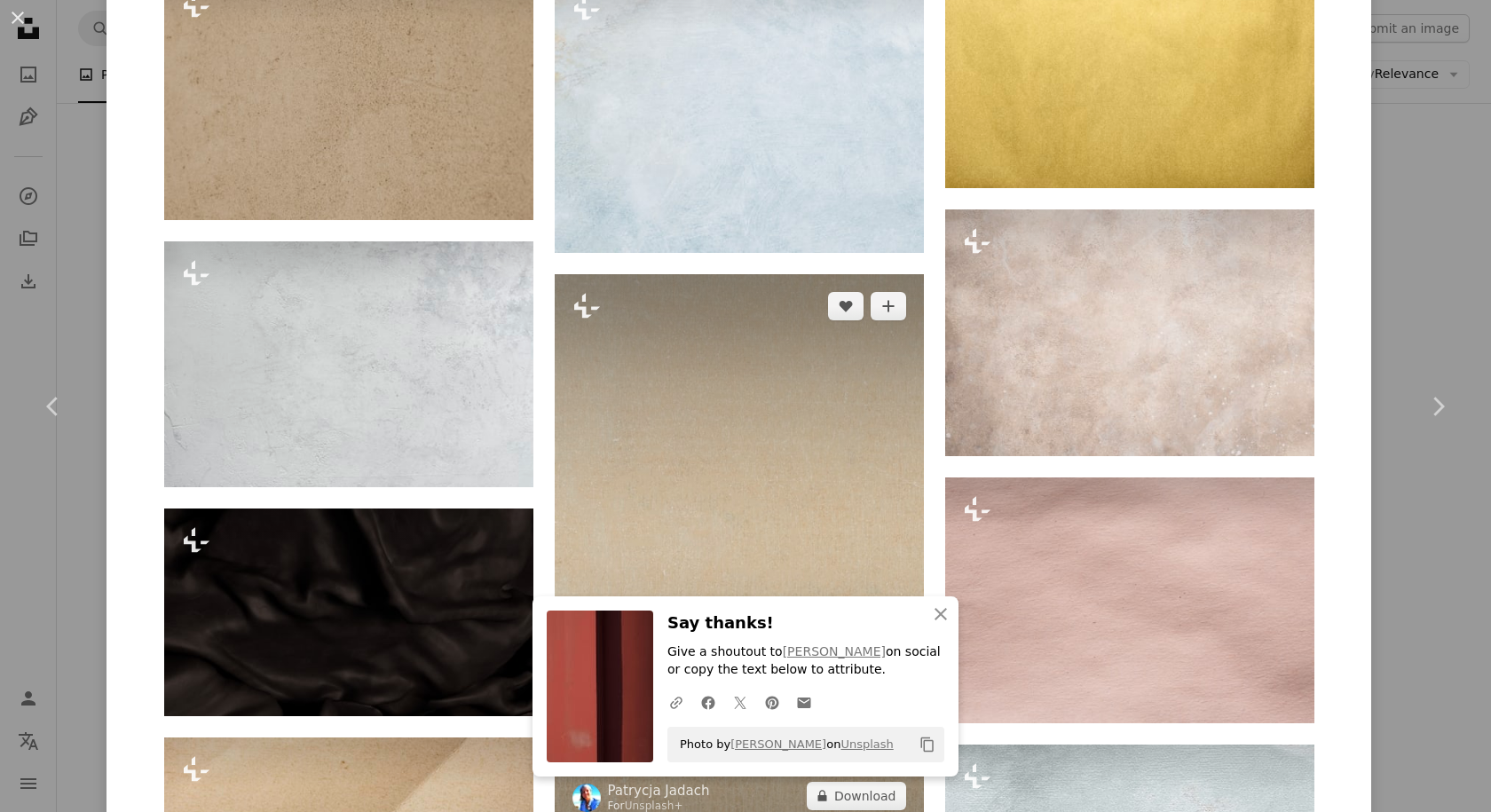
scroll to position [3812, 0]
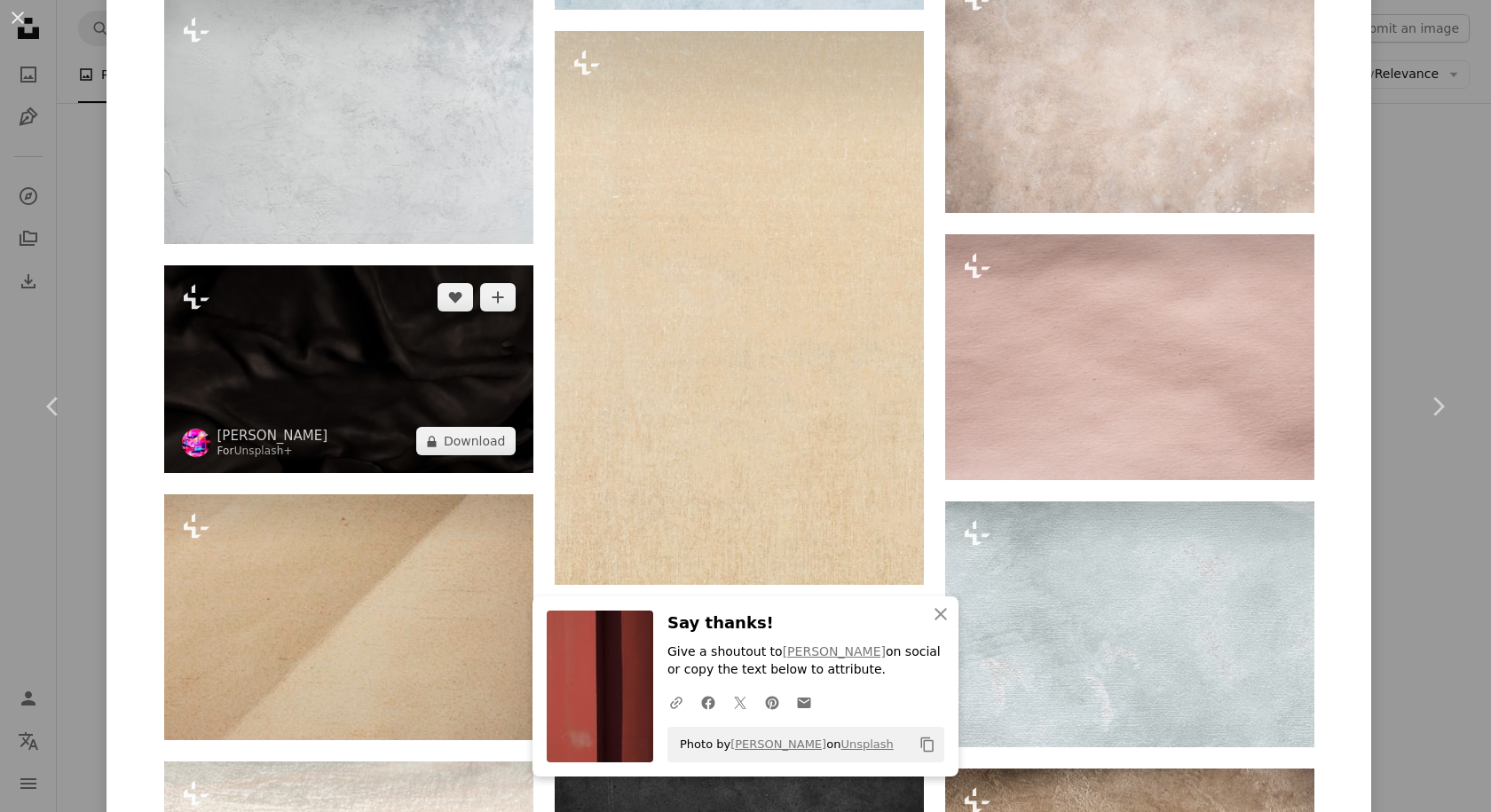
click at [360, 389] on img at bounding box center [349, 369] width 369 height 208
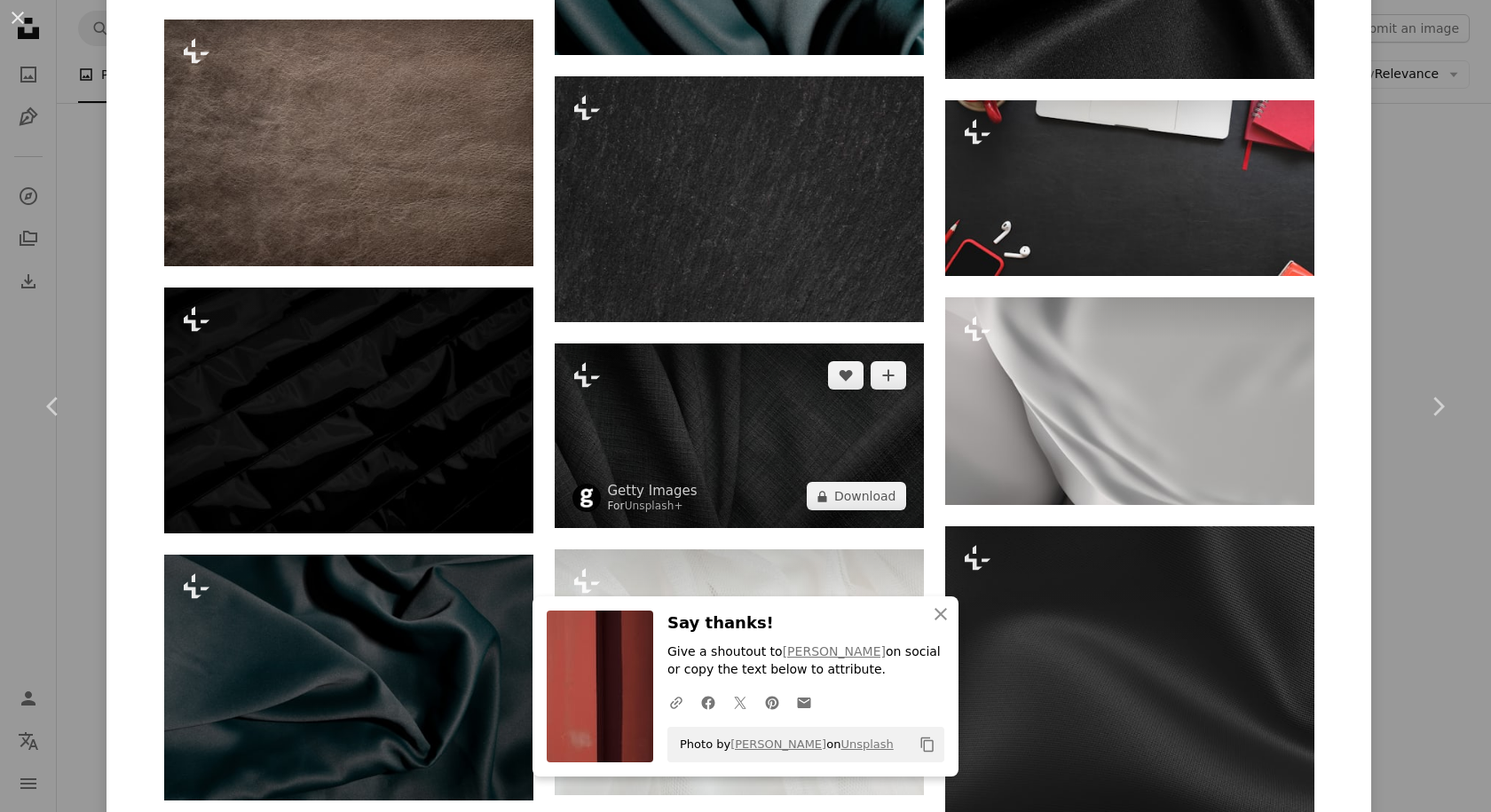
scroll to position [1864, 0]
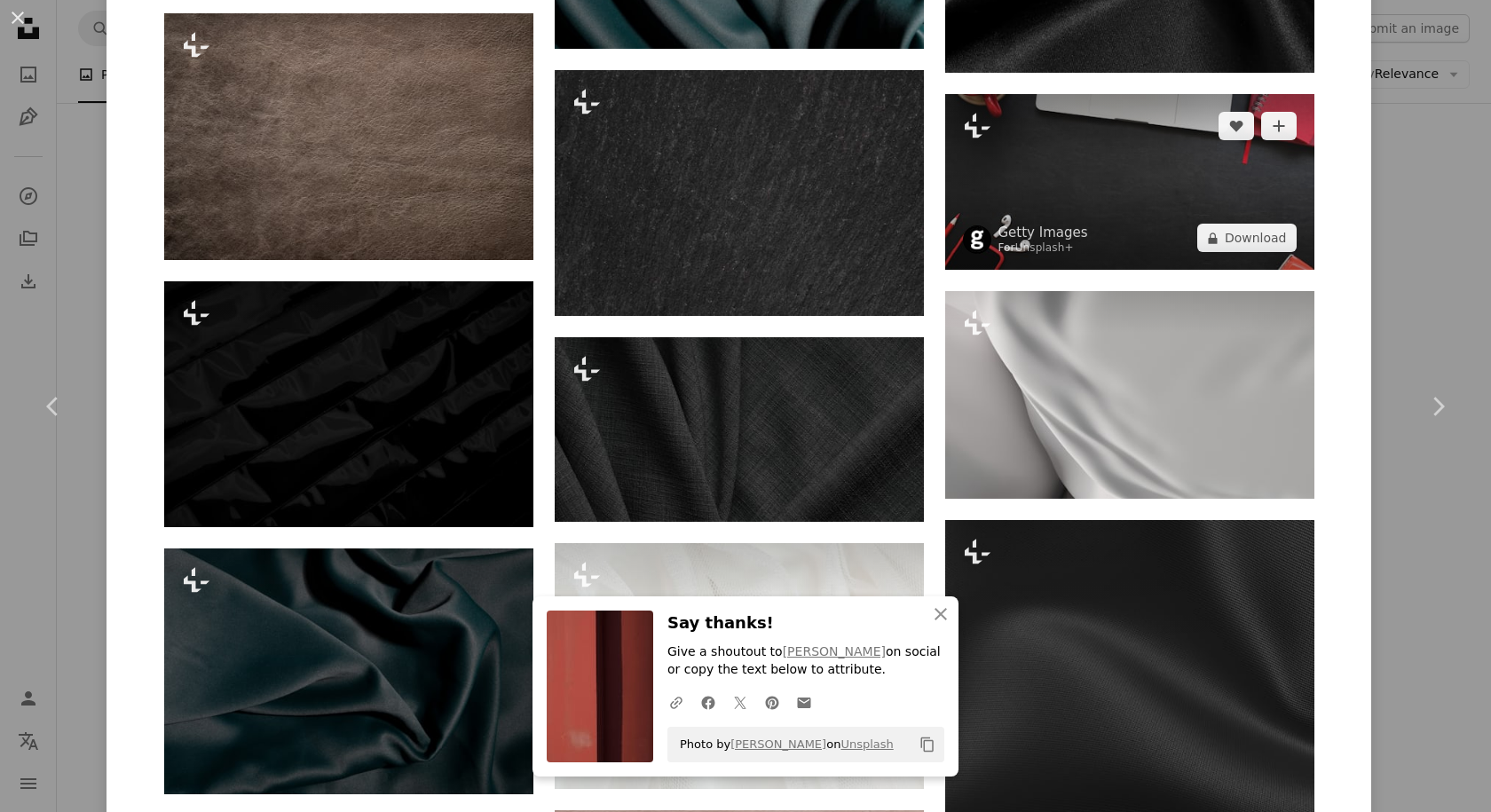
click at [1101, 206] on img at bounding box center [1130, 182] width 369 height 176
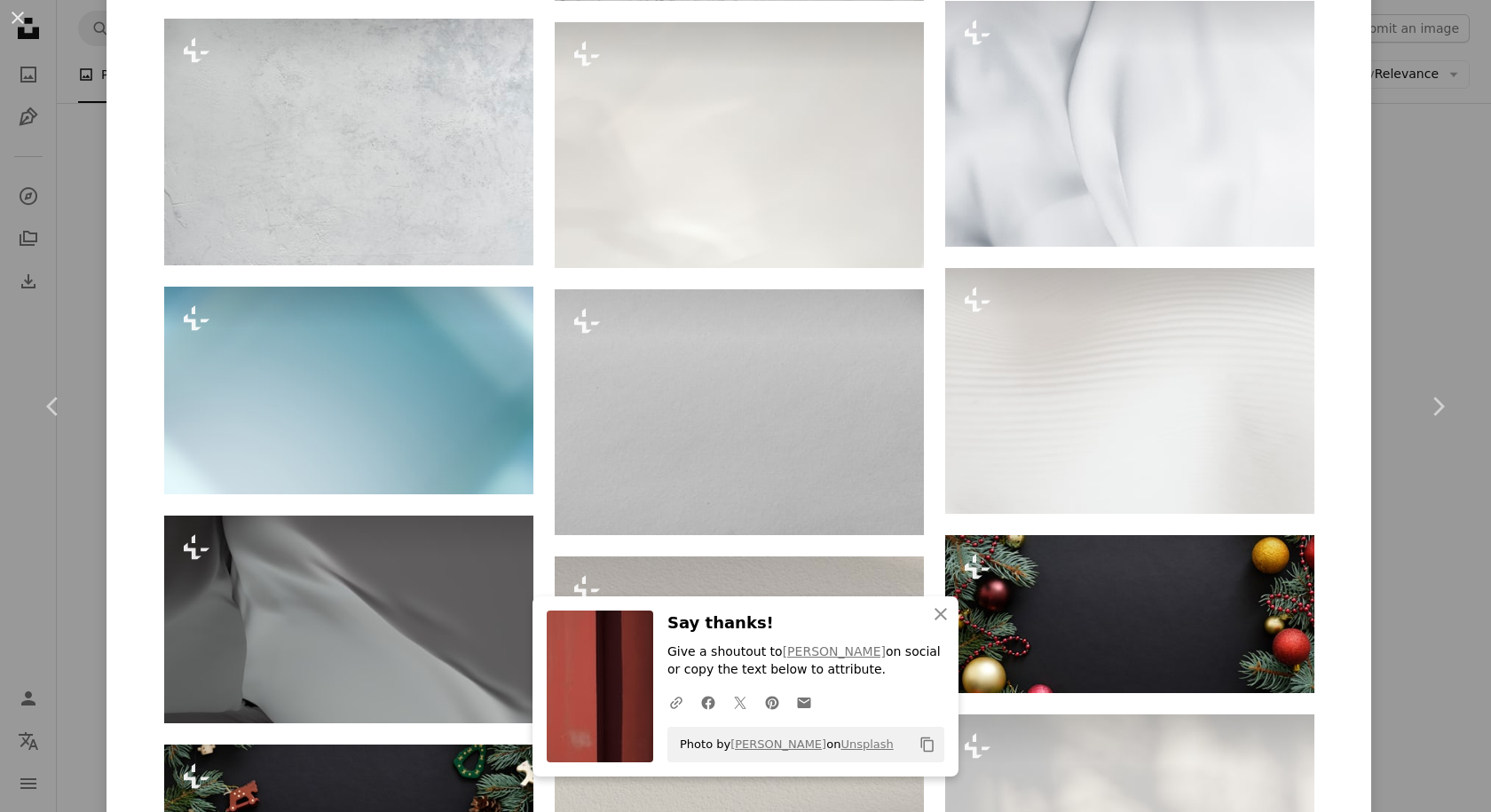
scroll to position [2911, 0]
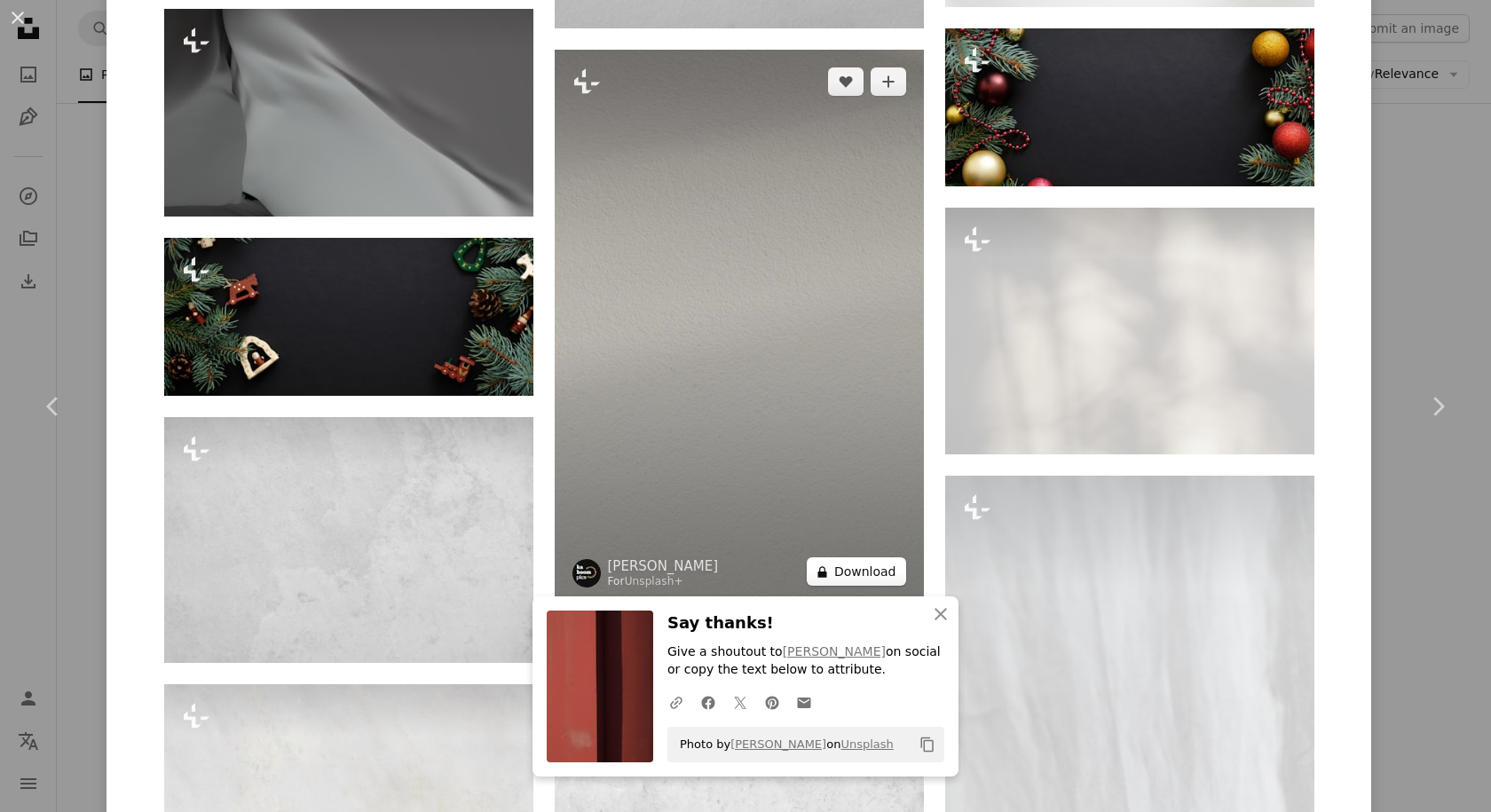
click at [869, 563] on button "A lock Download" at bounding box center [857, 571] width 99 height 28
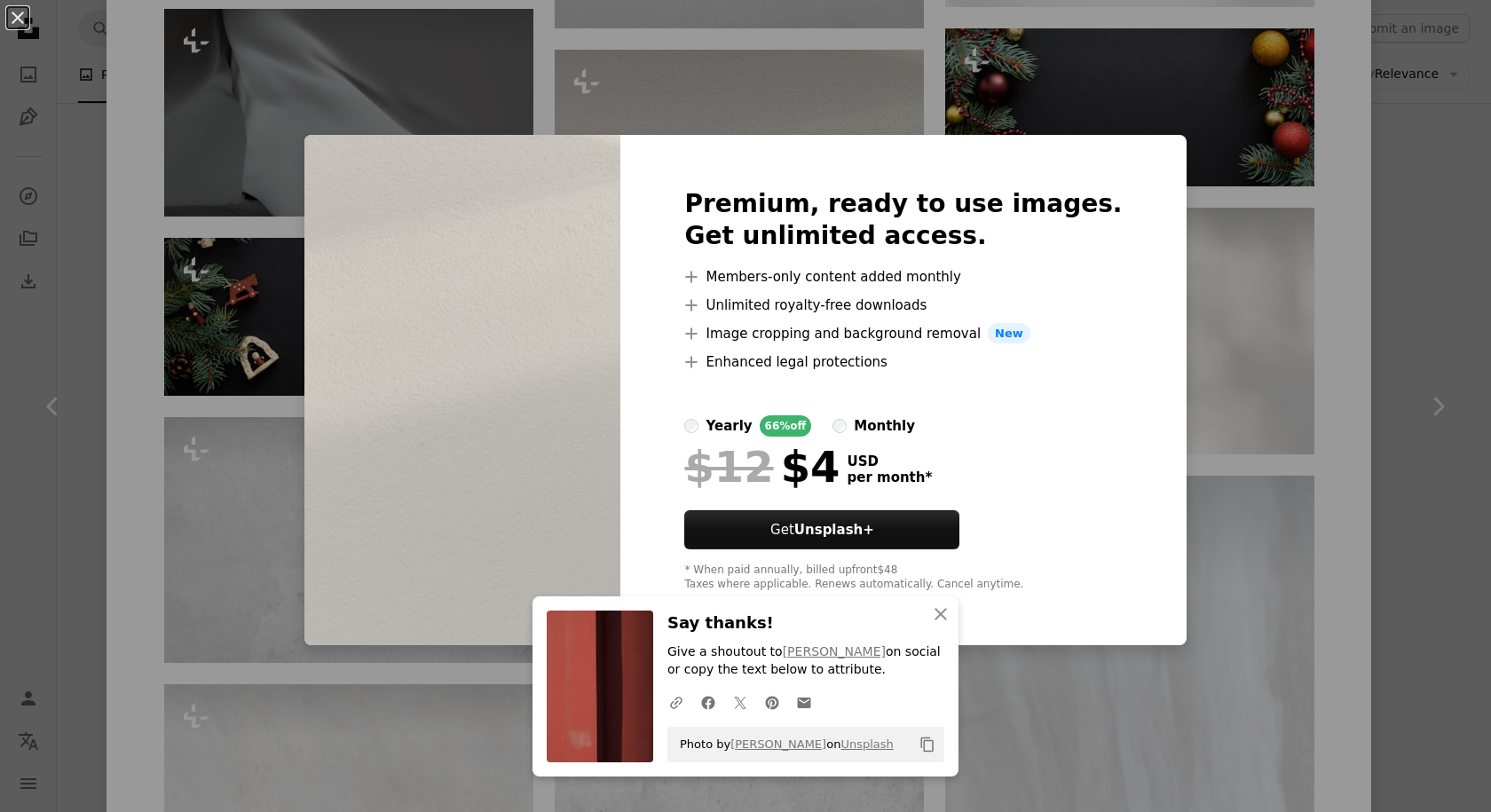
click at [1292, 274] on div "An X shape Premium, ready to use images. Get unlimited access. A plus sign Memb…" at bounding box center [745, 406] width 1491 height 812
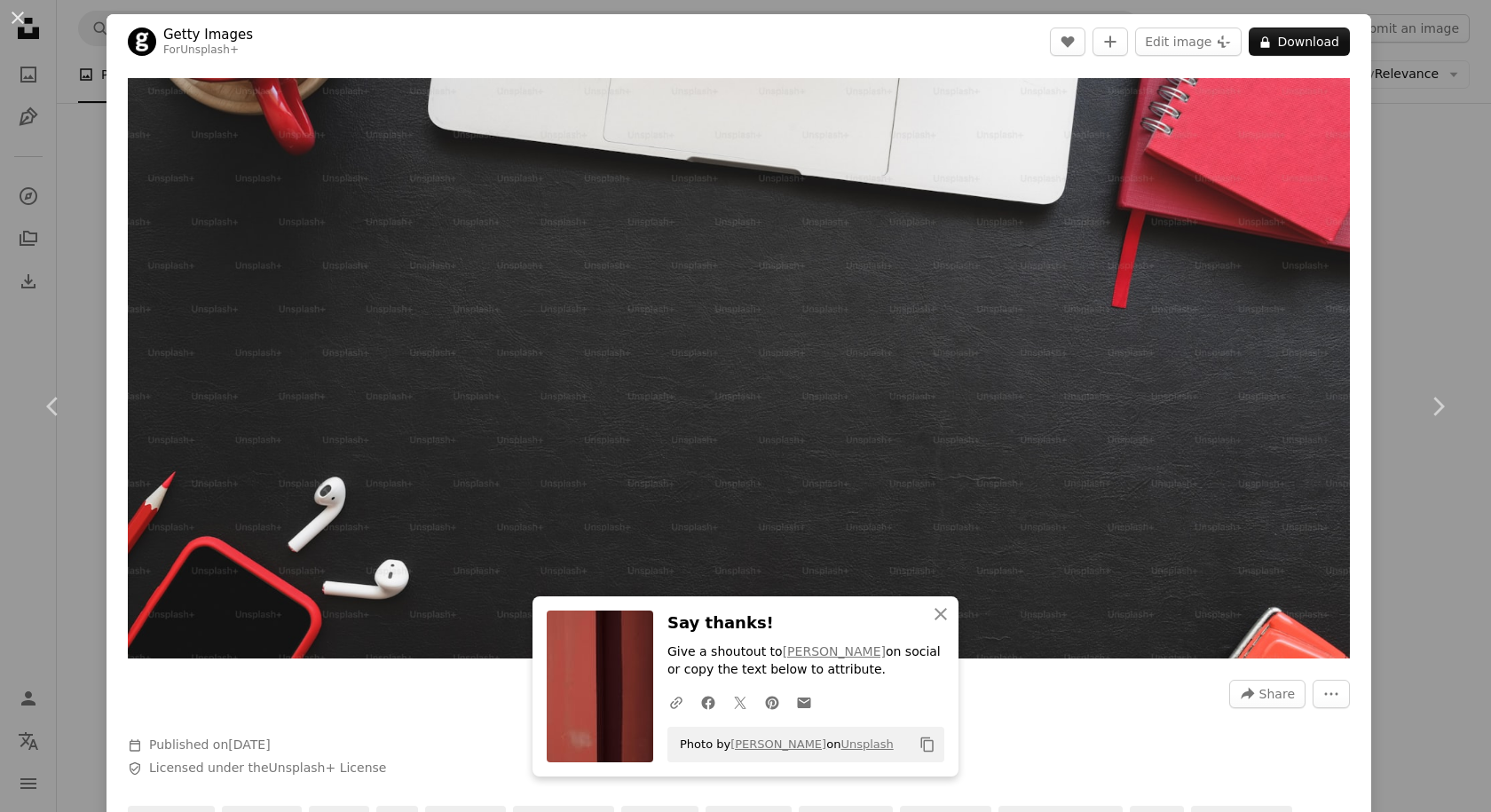
click at [71, 266] on div "An X shape Chevron left Chevron right Getty Images For Unsplash+ A heart A plus…" at bounding box center [745, 406] width 1491 height 812
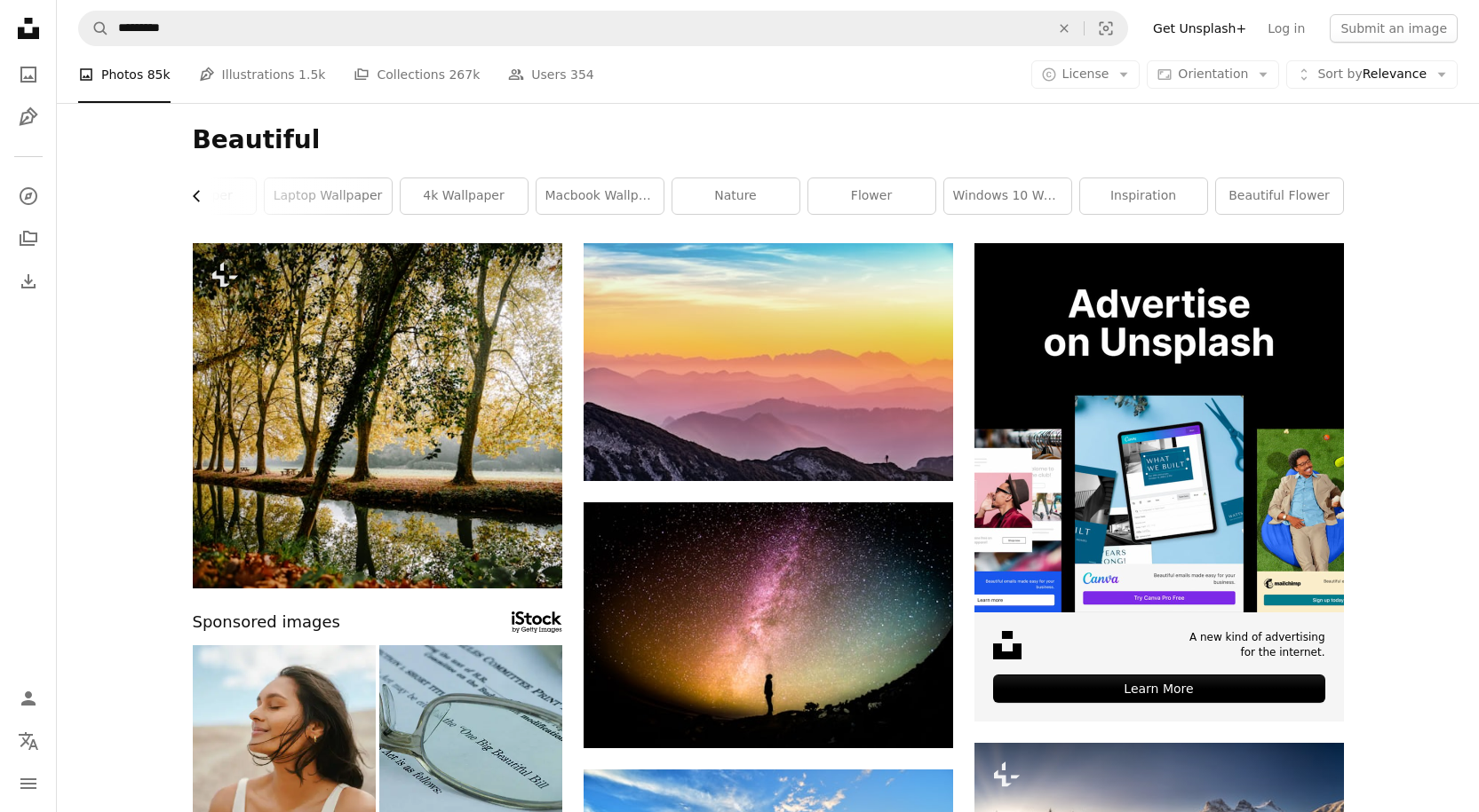
click at [208, 201] on button "Chevron left" at bounding box center [202, 196] width 20 height 36
click at [207, 201] on button "Chevron left" at bounding box center [202, 196] width 20 height 36
click at [232, 194] on link "desktop wallpaper" at bounding box center [257, 196] width 127 height 36
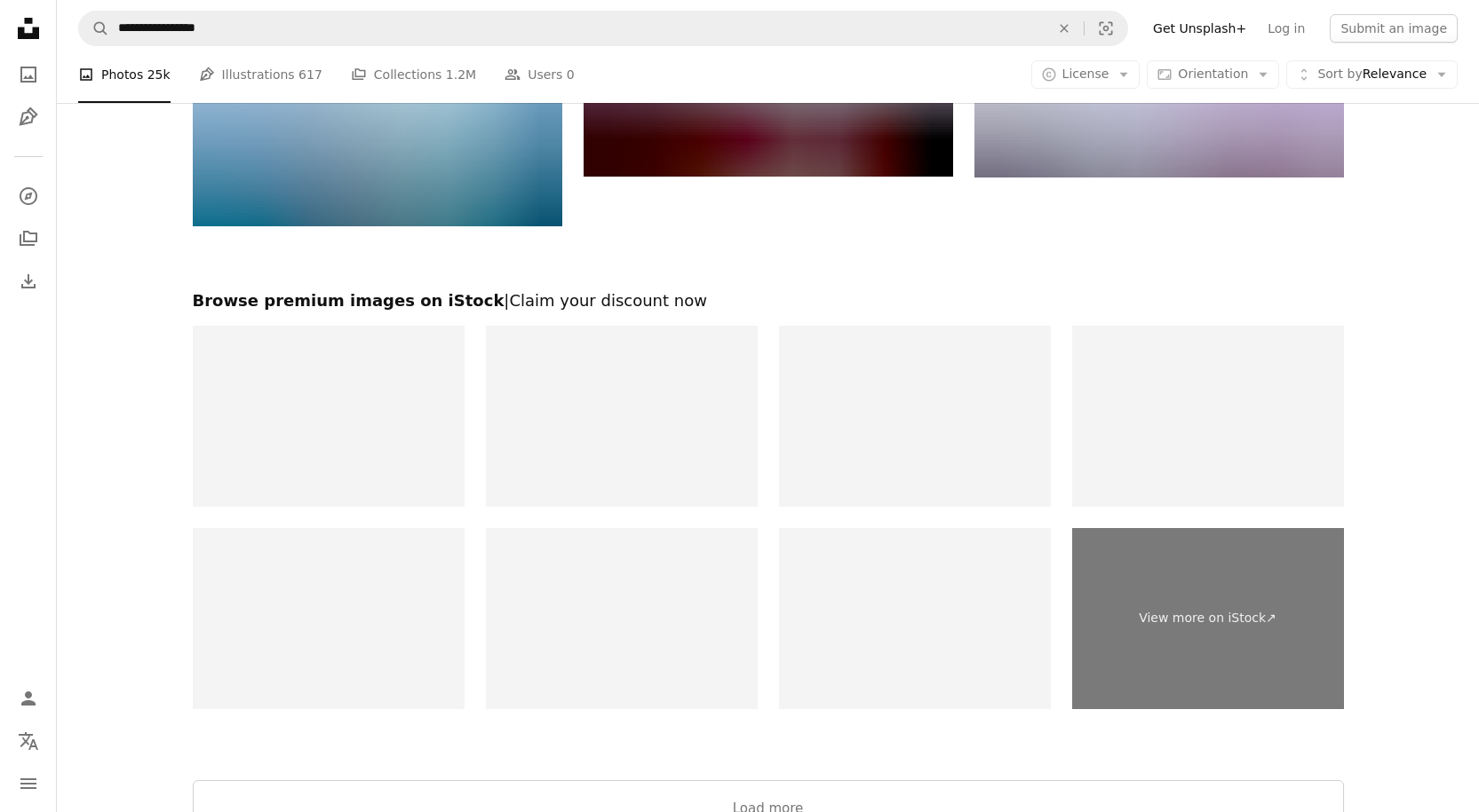
scroll to position [2308, 0]
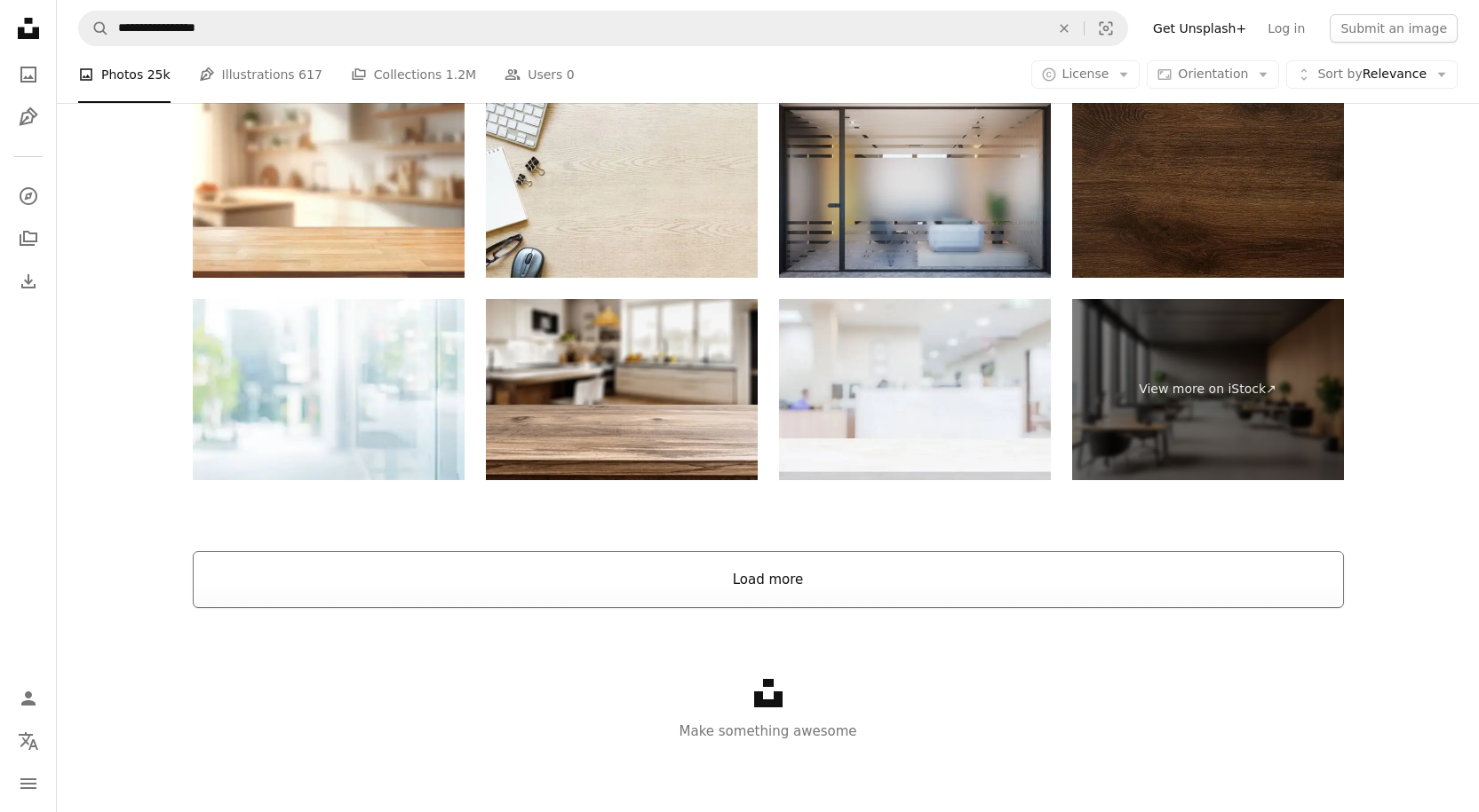
click at [782, 592] on button "Load more" at bounding box center [768, 579] width 1151 height 56
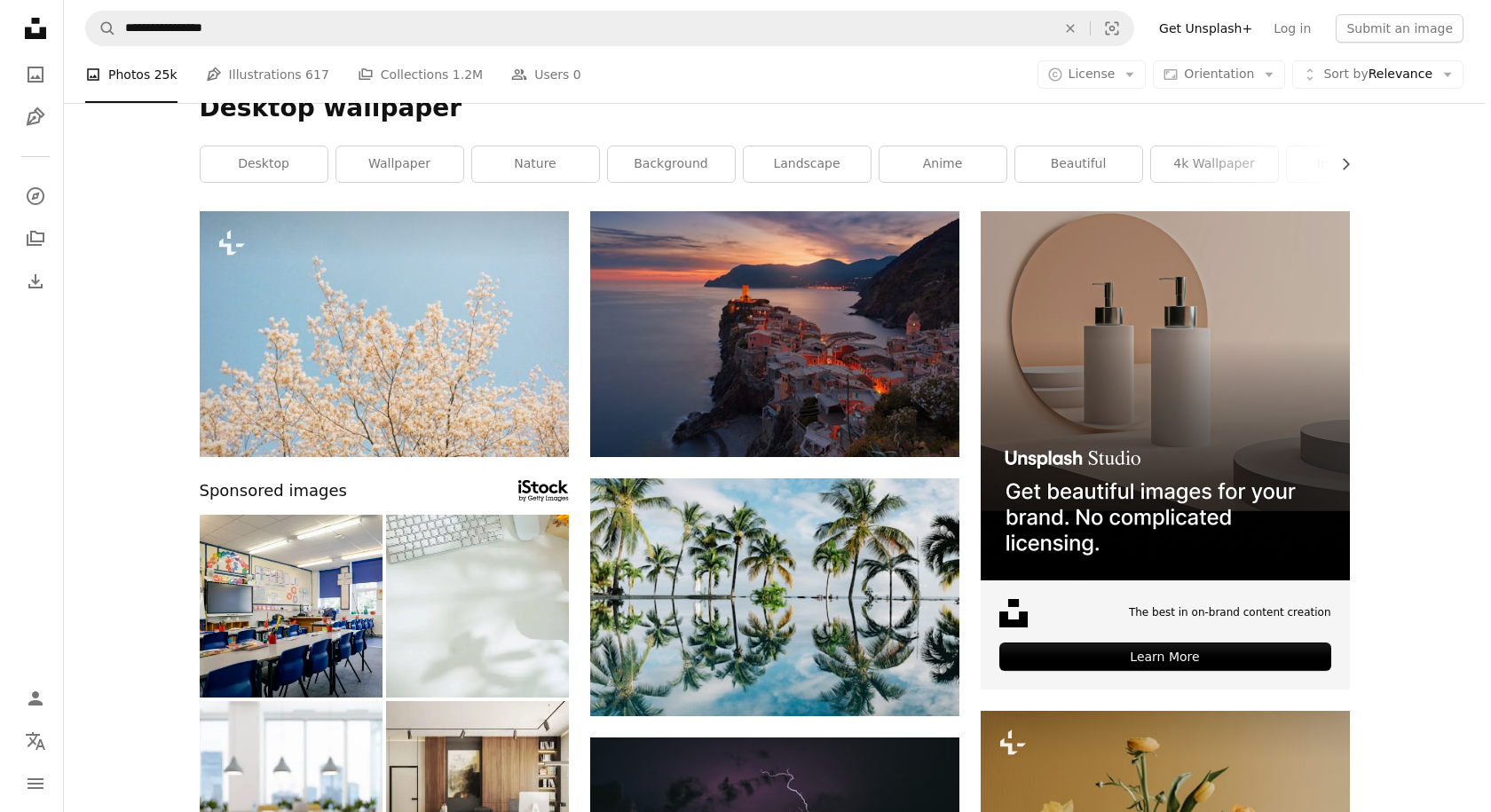
scroll to position [0, 0]
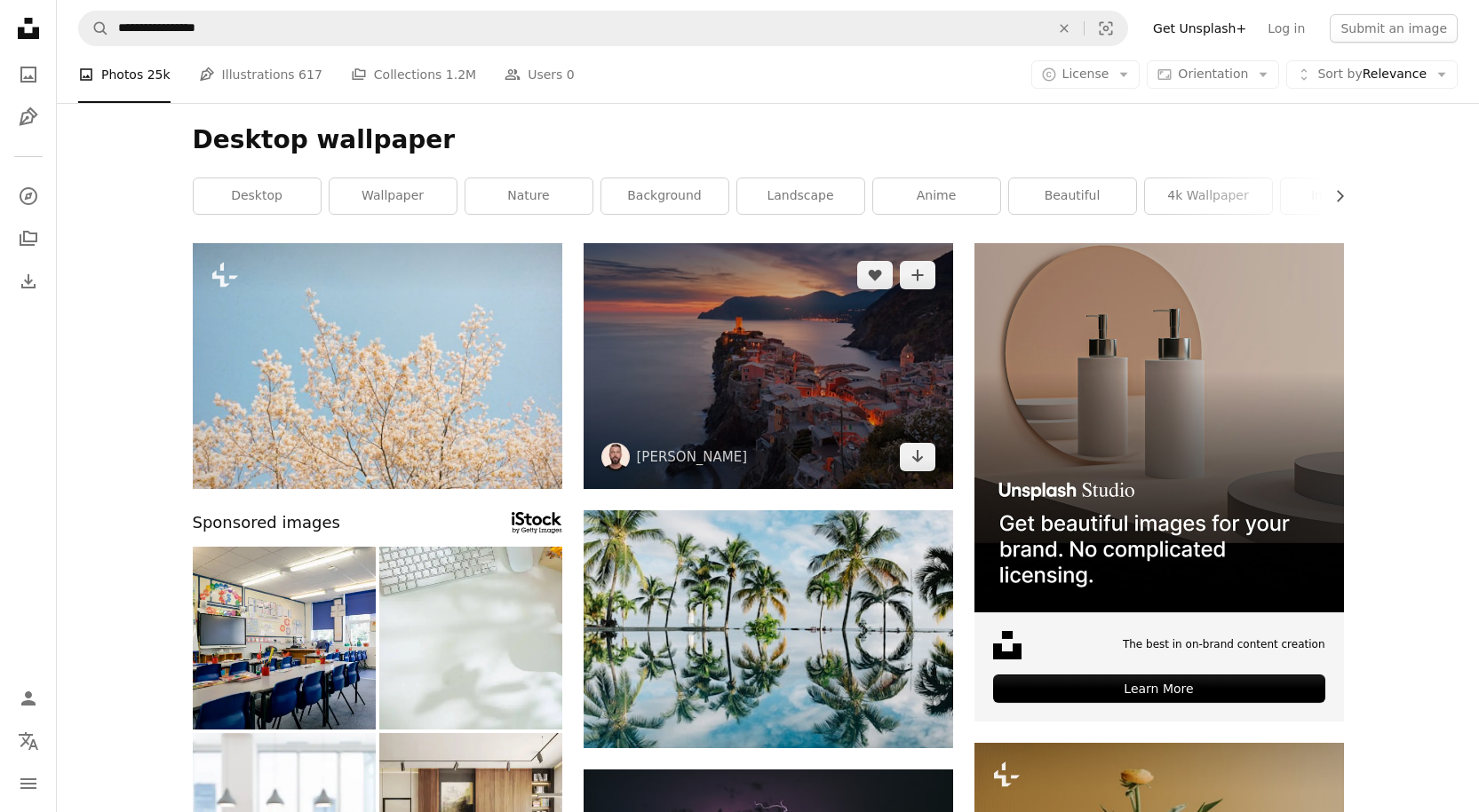
click at [731, 414] on img at bounding box center [768, 365] width 369 height 246
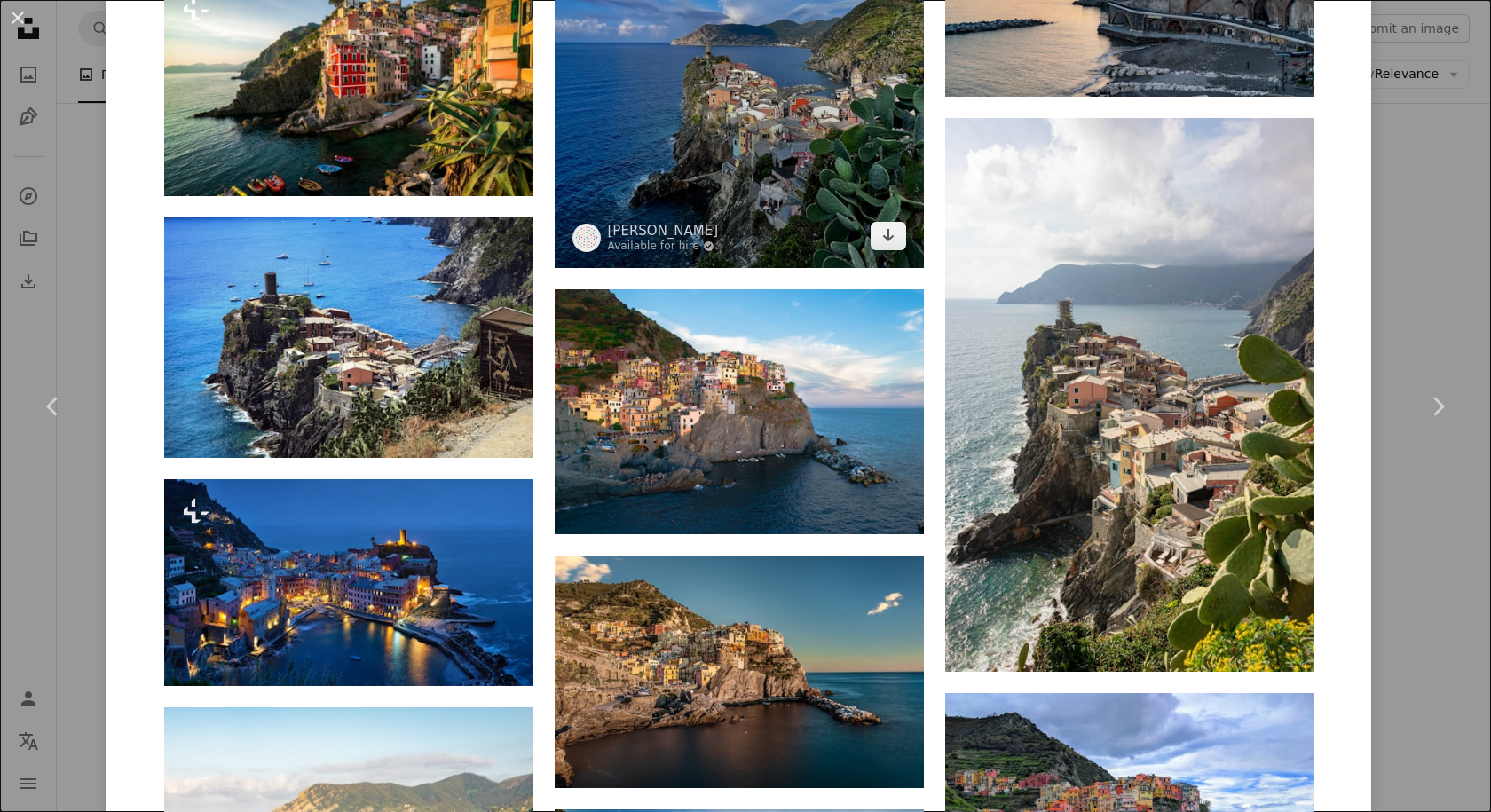
scroll to position [6563, 0]
